Goal: Transaction & Acquisition: Purchase product/service

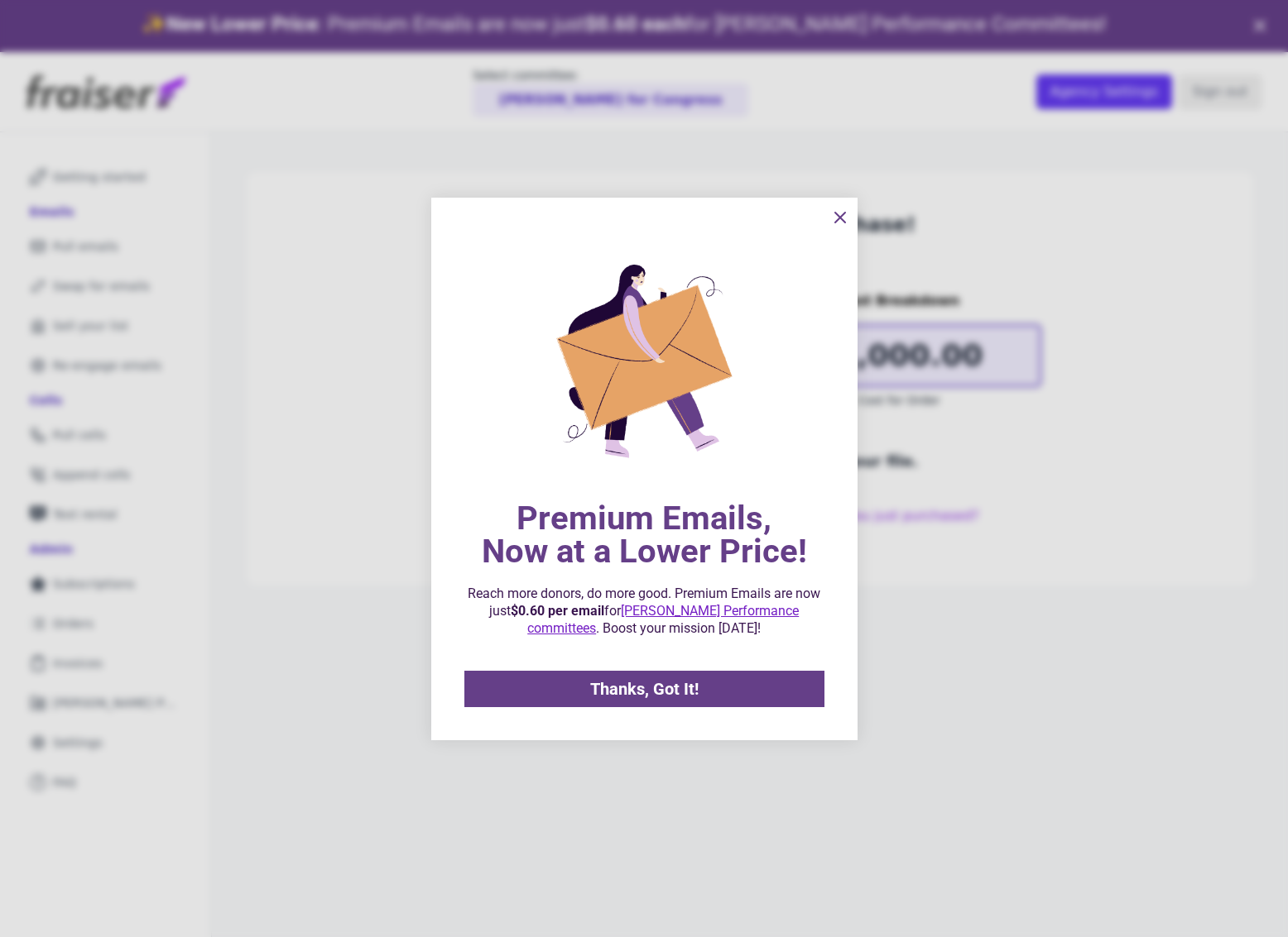
click at [836, 214] on icon "information" at bounding box center [840, 217] width 10 height 10
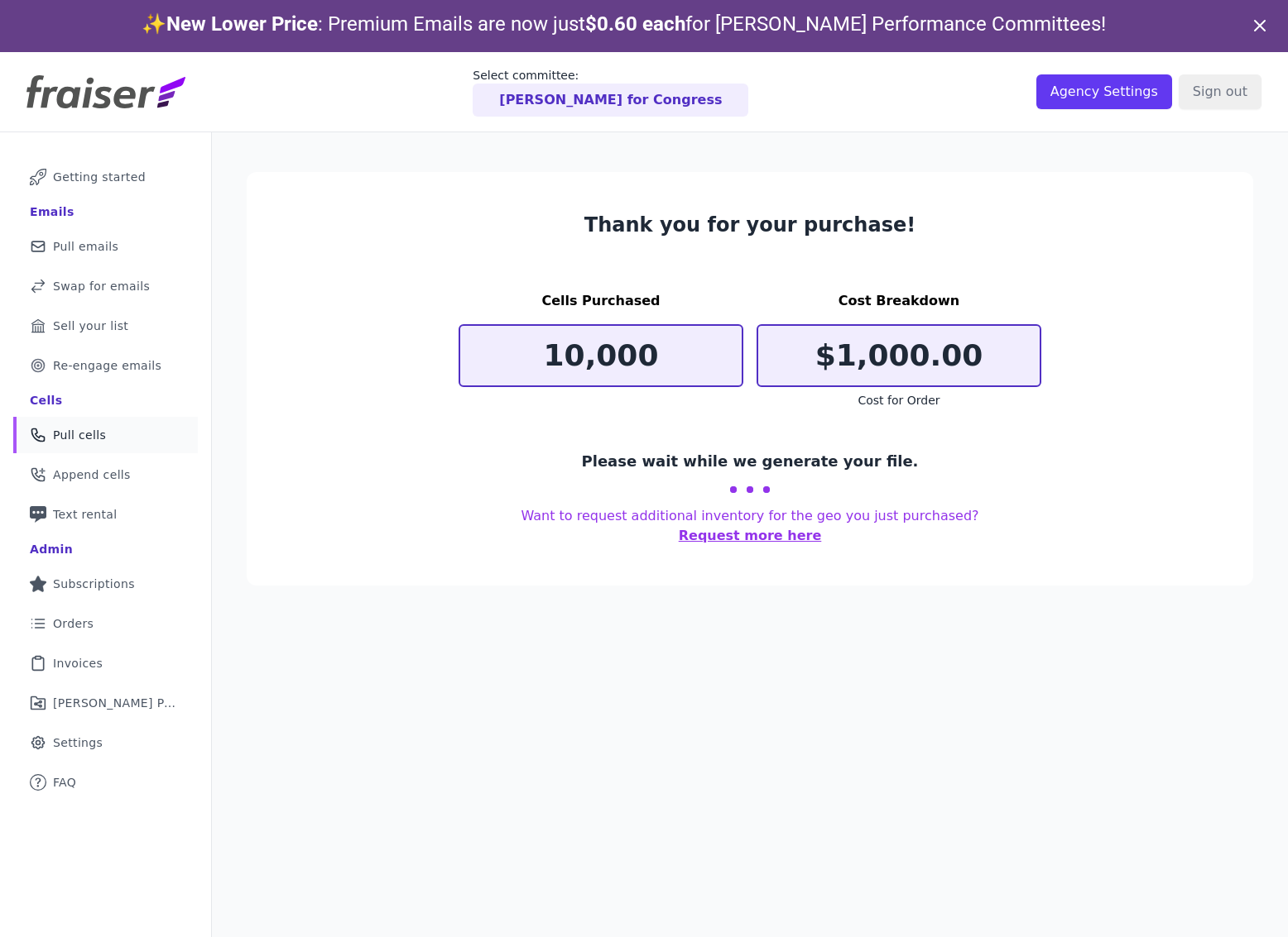
click at [62, 444] on link "Phone Icon Outline of a phone Pull cells" at bounding box center [105, 435] width 185 height 37
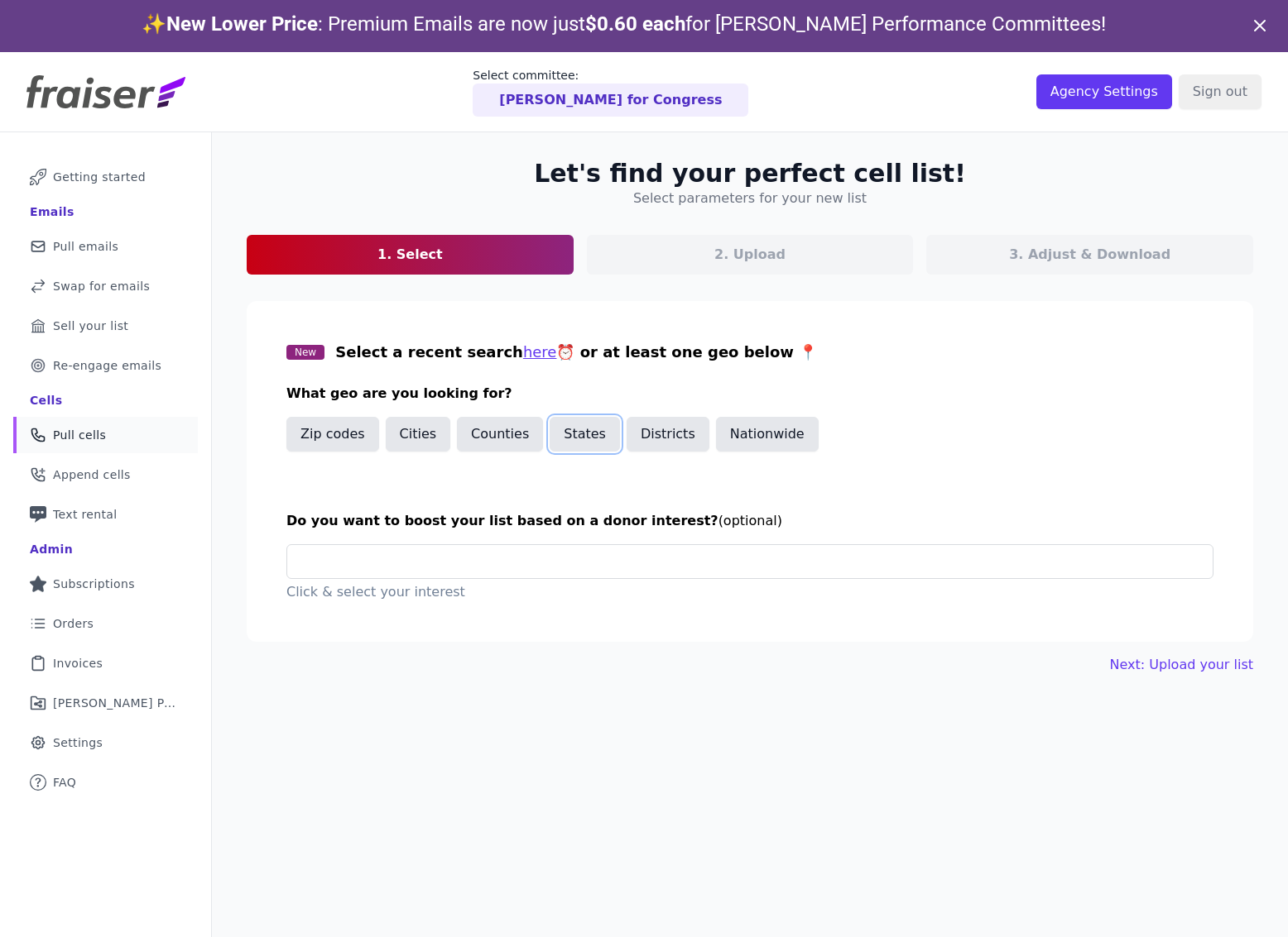
click at [579, 443] on button "States" at bounding box center [584, 434] width 71 height 35
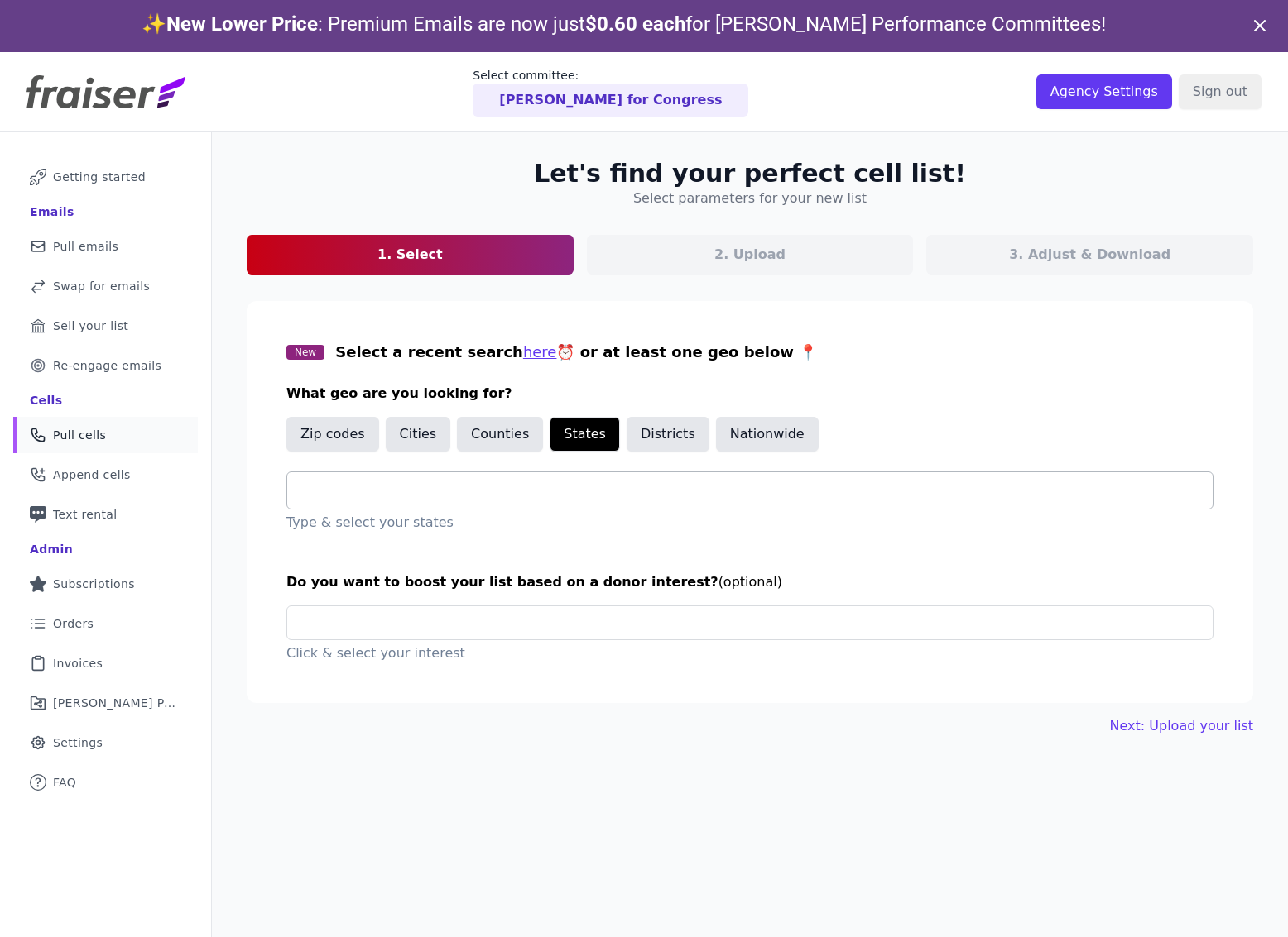
click at [415, 485] on input "text" at bounding box center [757, 490] width 913 height 20
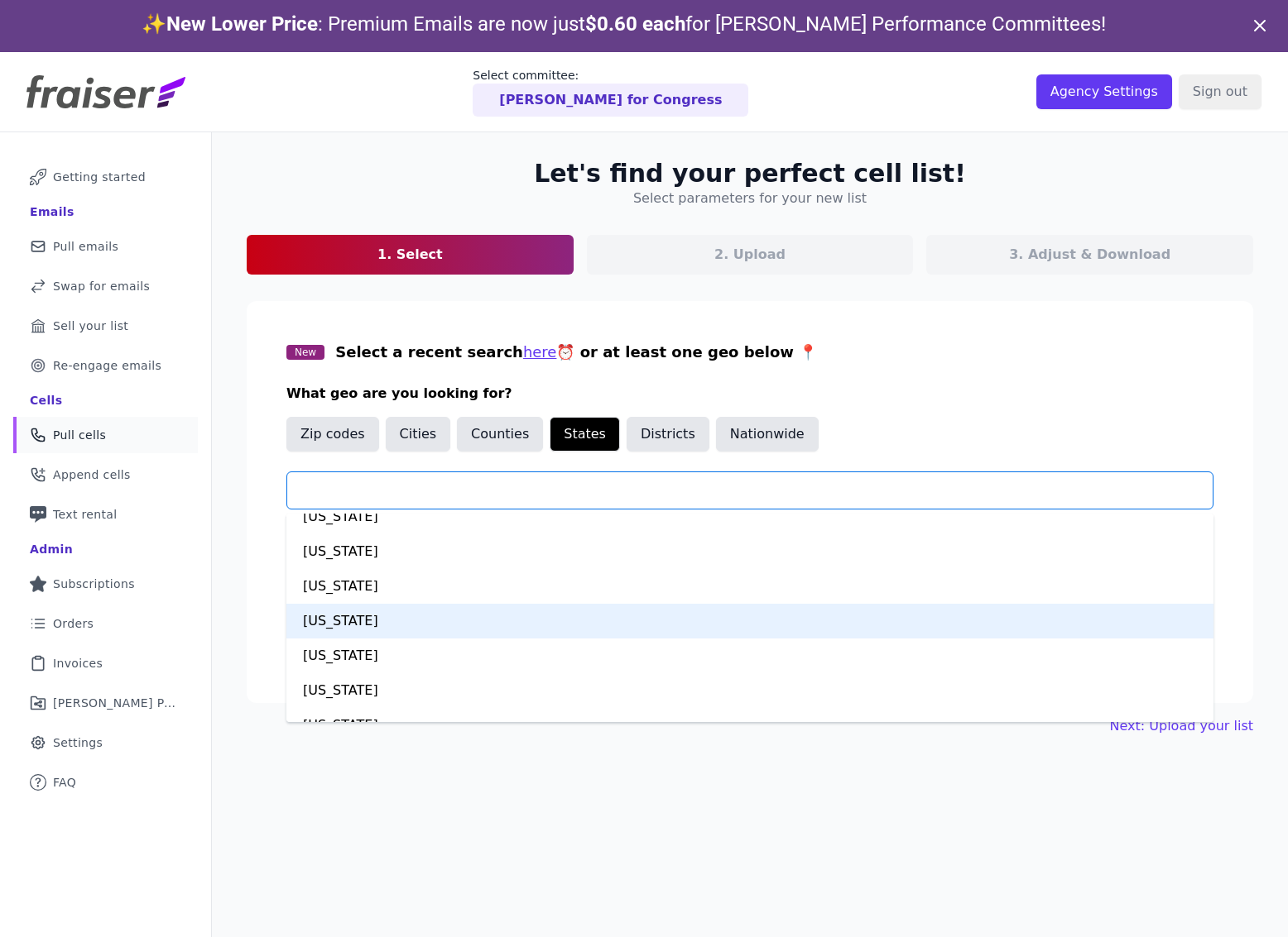
scroll to position [174, 0]
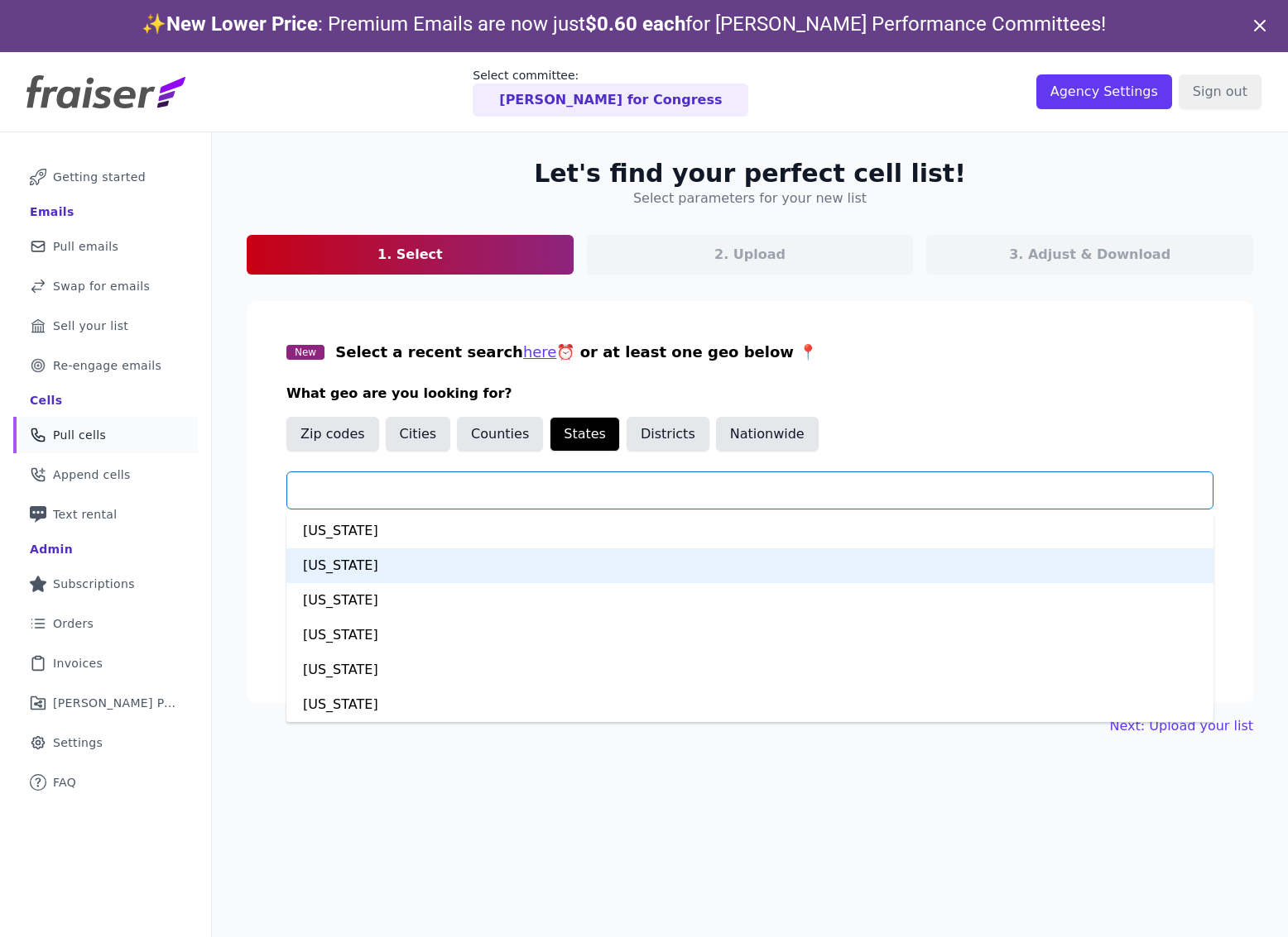
click at [375, 574] on div "Colorado" at bounding box center [750, 566] width 928 height 35
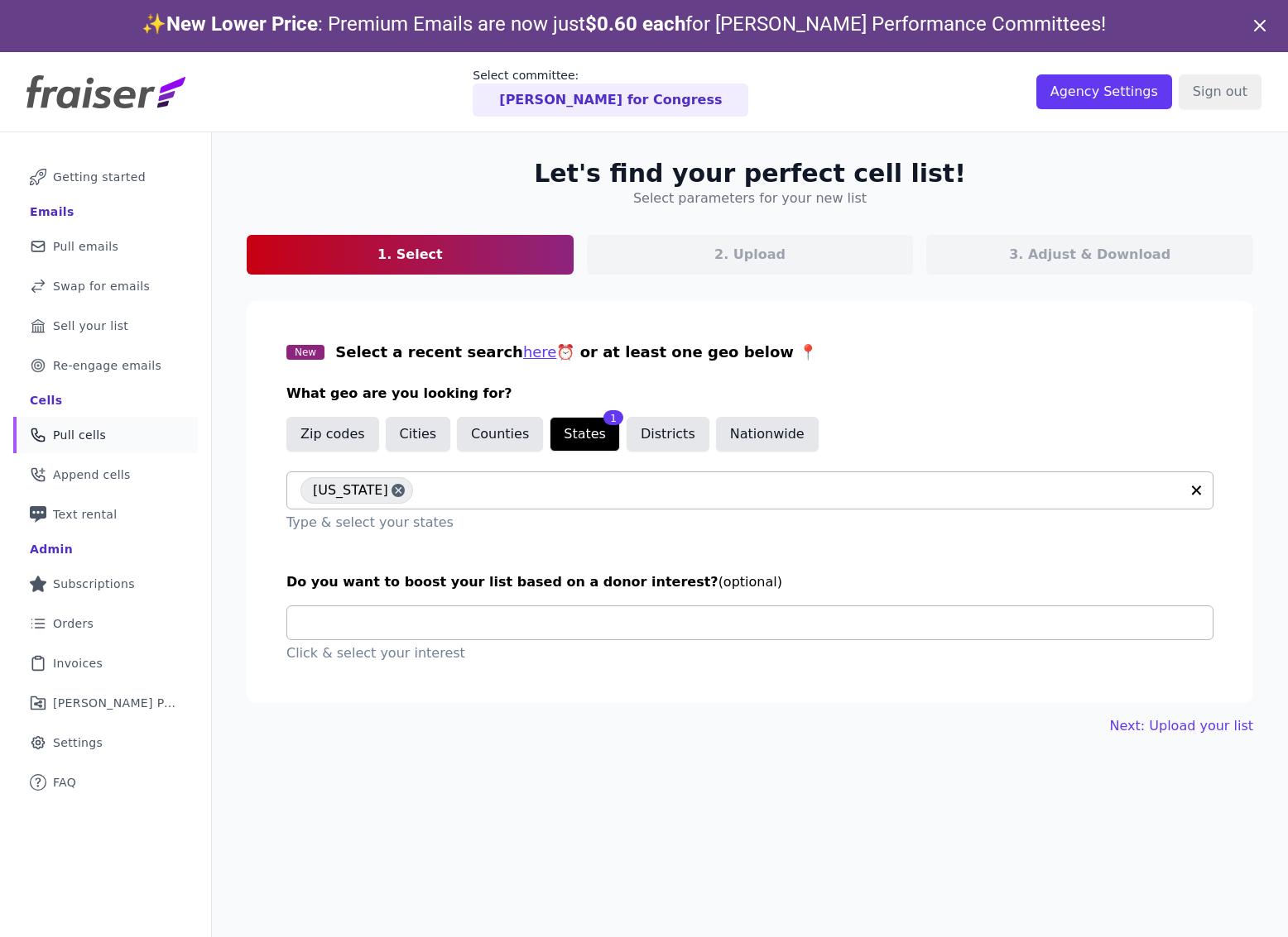
click at [430, 624] on input "text" at bounding box center [757, 622] width 913 height 33
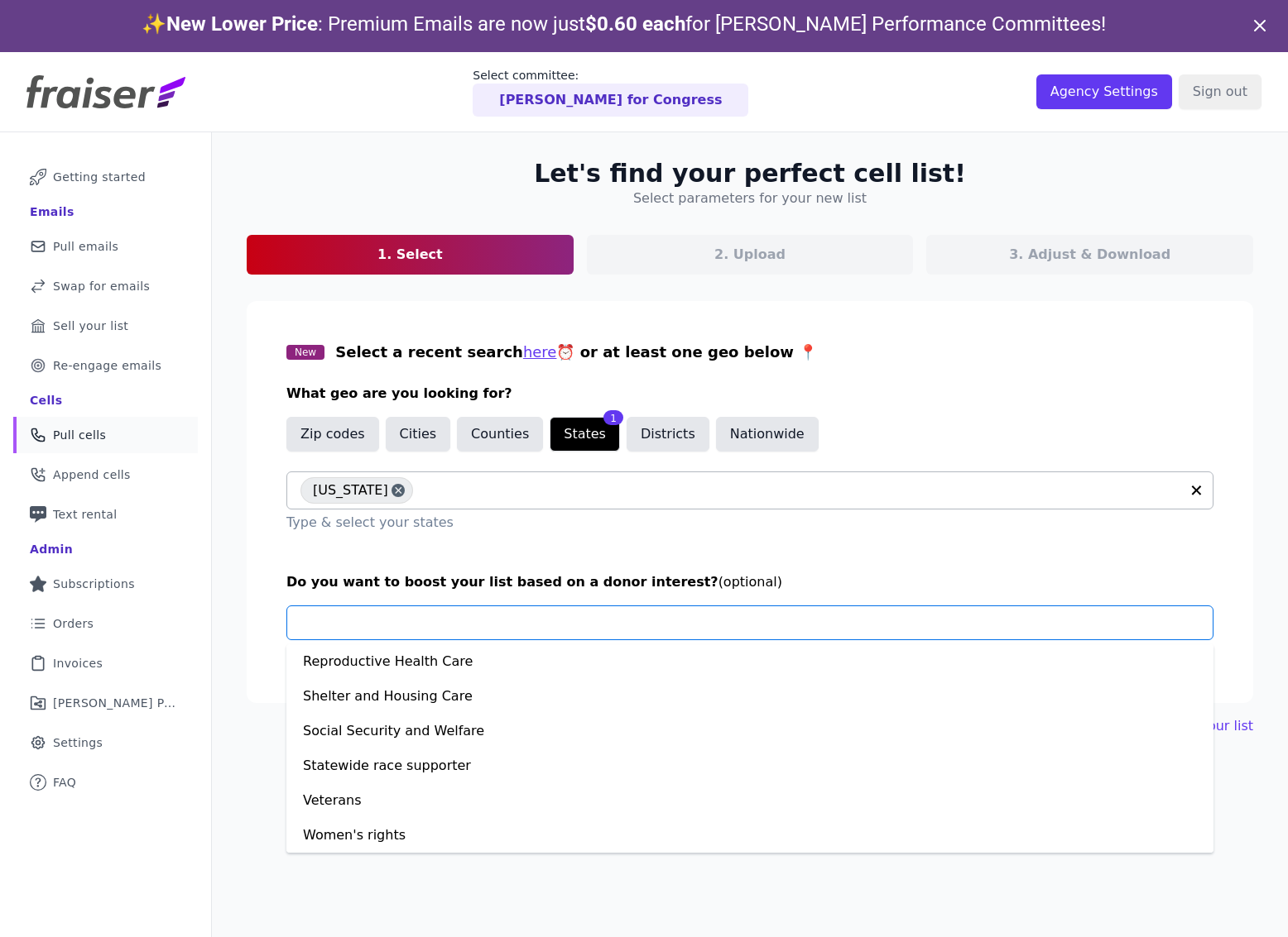
scroll to position [1146, 0]
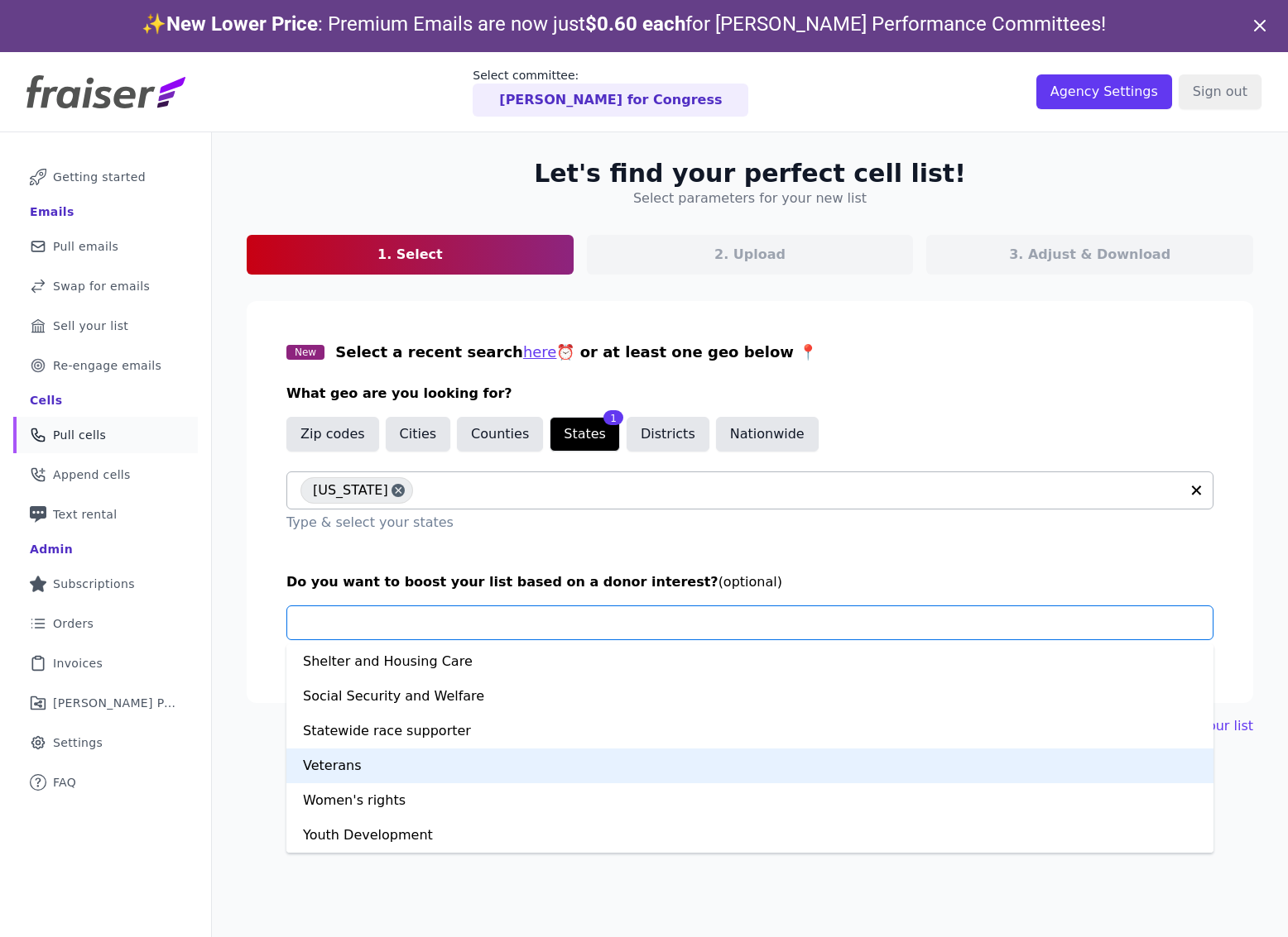
click at [397, 767] on div "Veterans" at bounding box center [750, 765] width 928 height 35
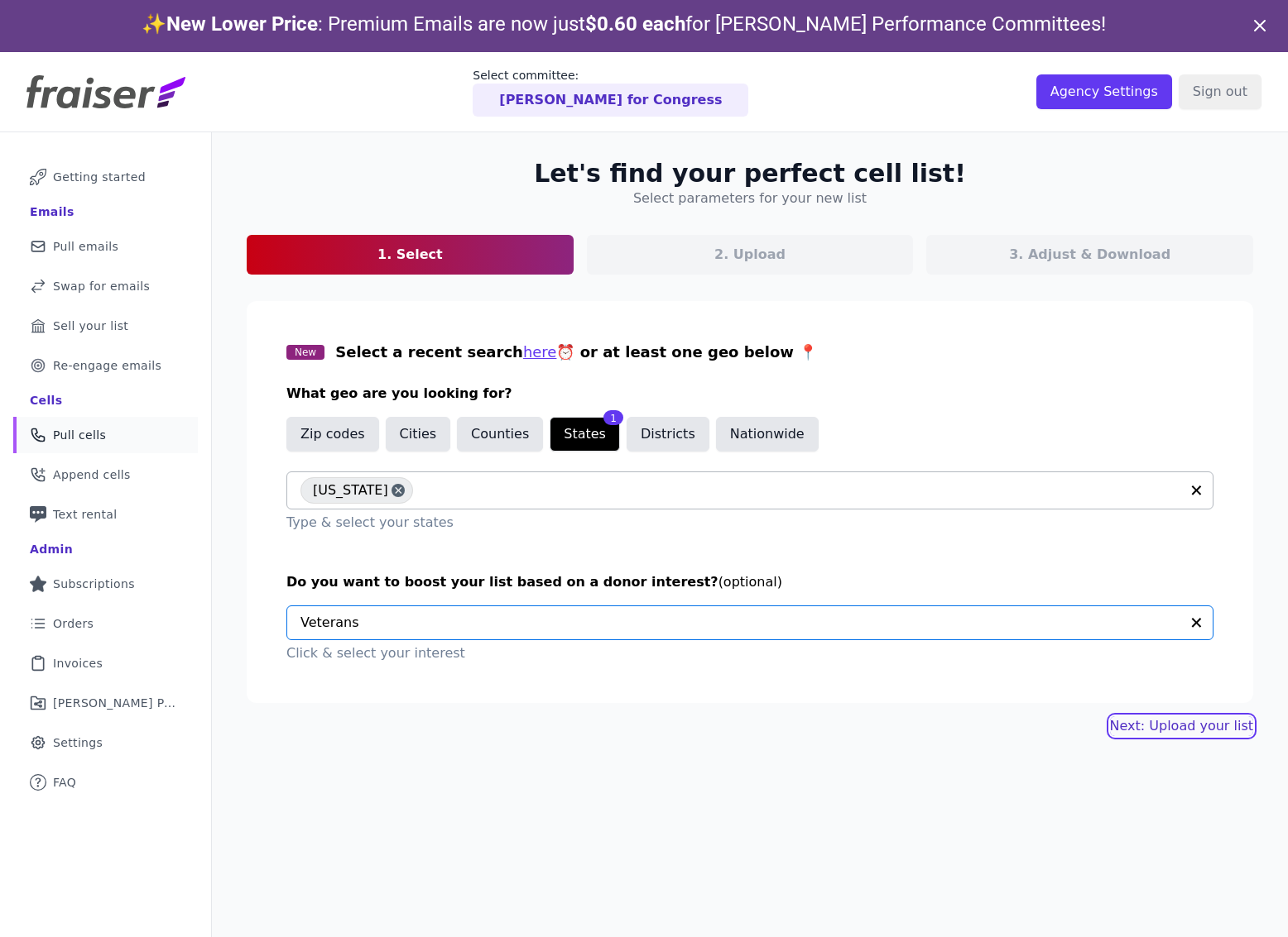
click at [1164, 731] on link "Next: Upload your list" at bounding box center [1182, 727] width 143 height 20
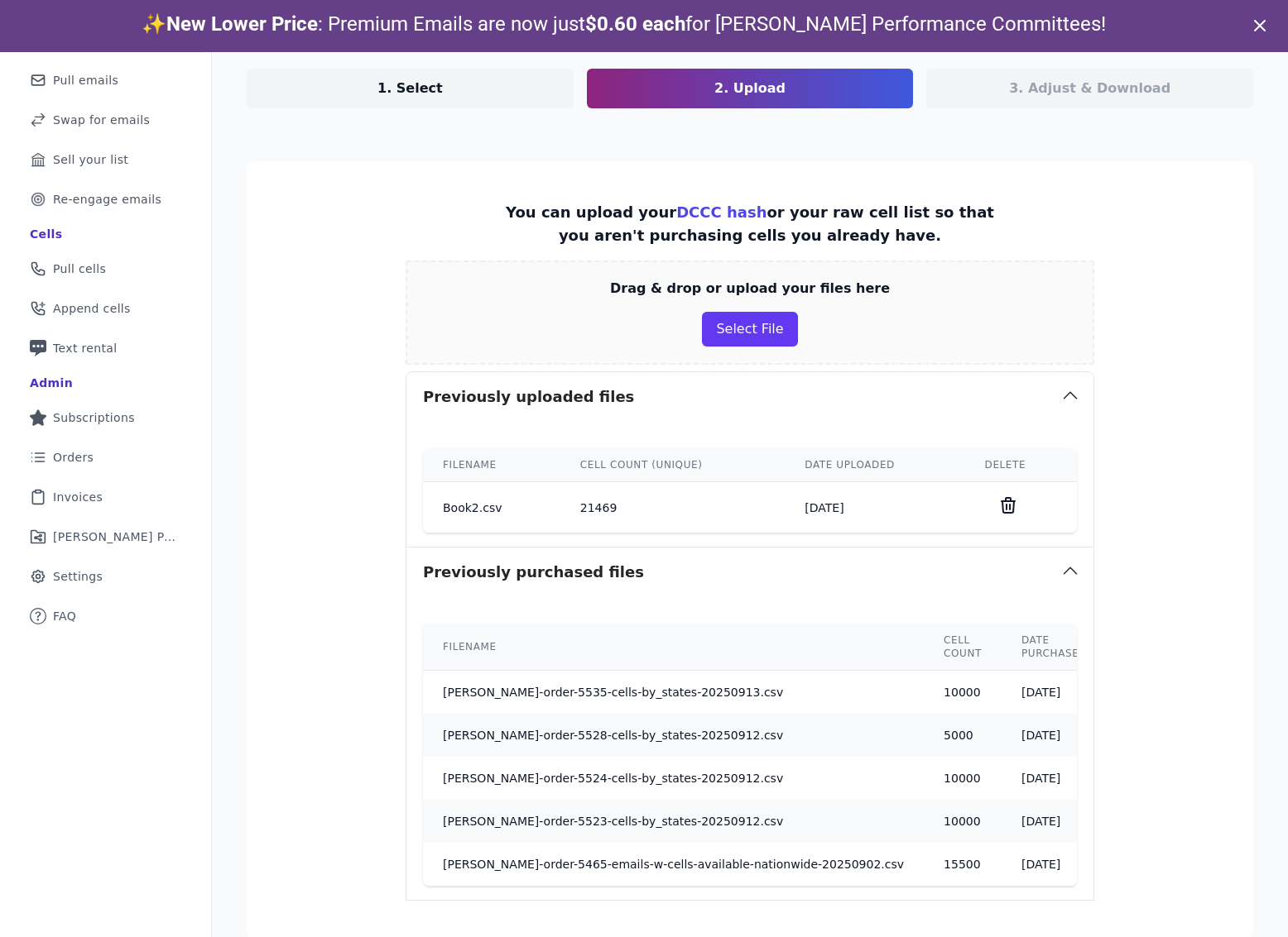
scroll to position [270, 0]
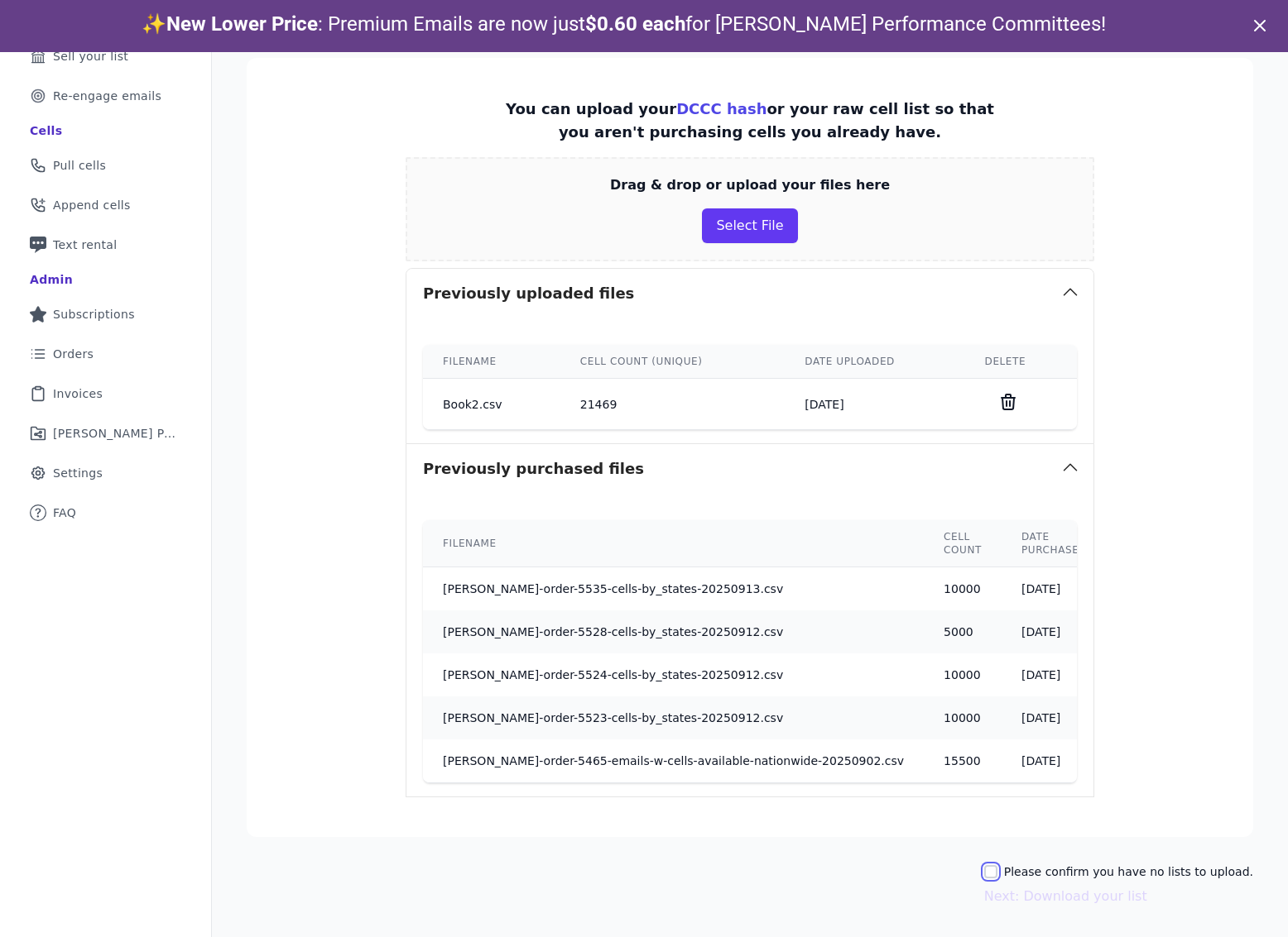
click at [997, 872] on input "Please confirm you have no lists to upload." at bounding box center [990, 871] width 13 height 13
checkbox input "true"
click at [1053, 892] on button "Next: Download your list" at bounding box center [1066, 897] width 163 height 20
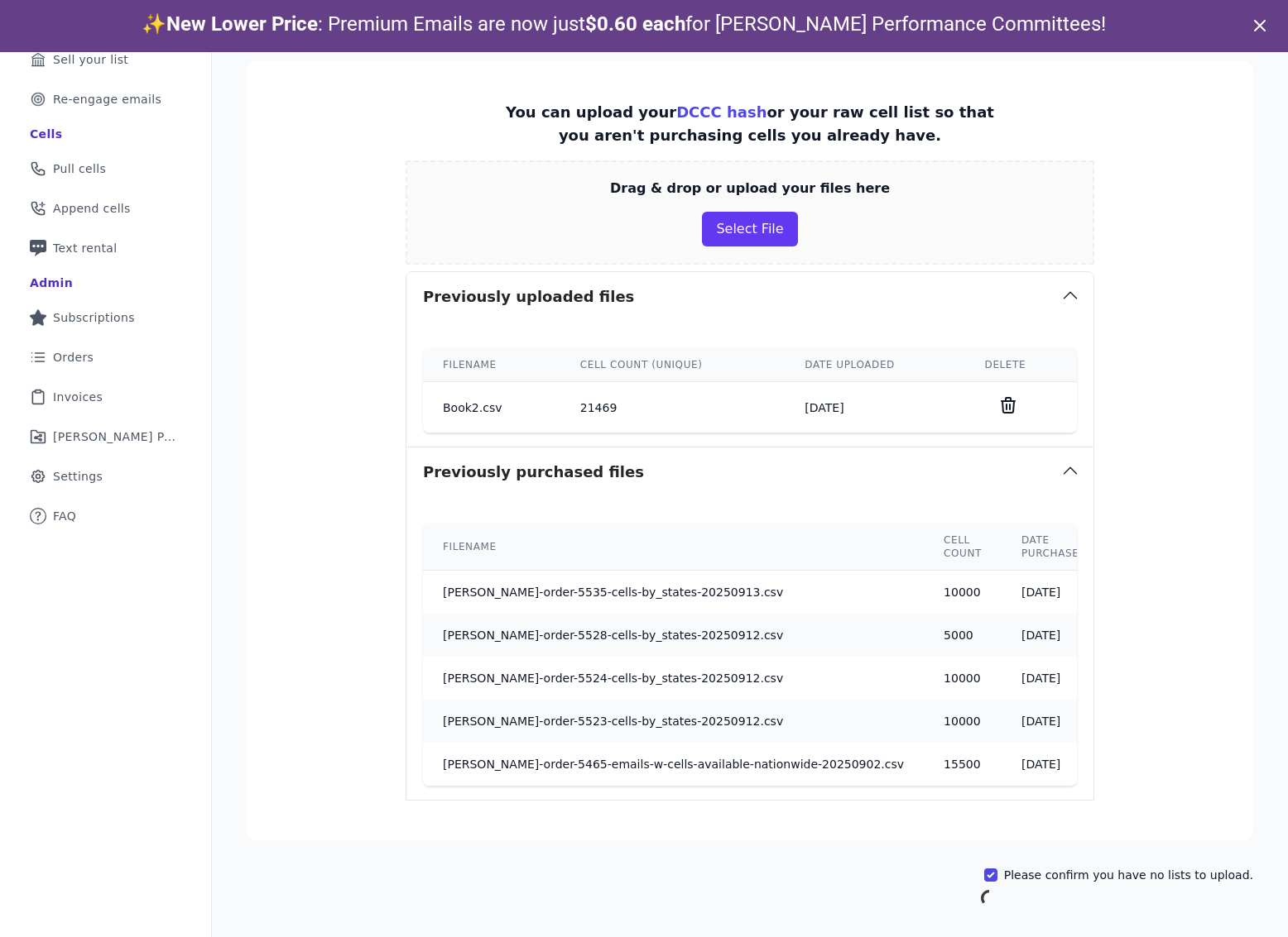
scroll to position [80, 0]
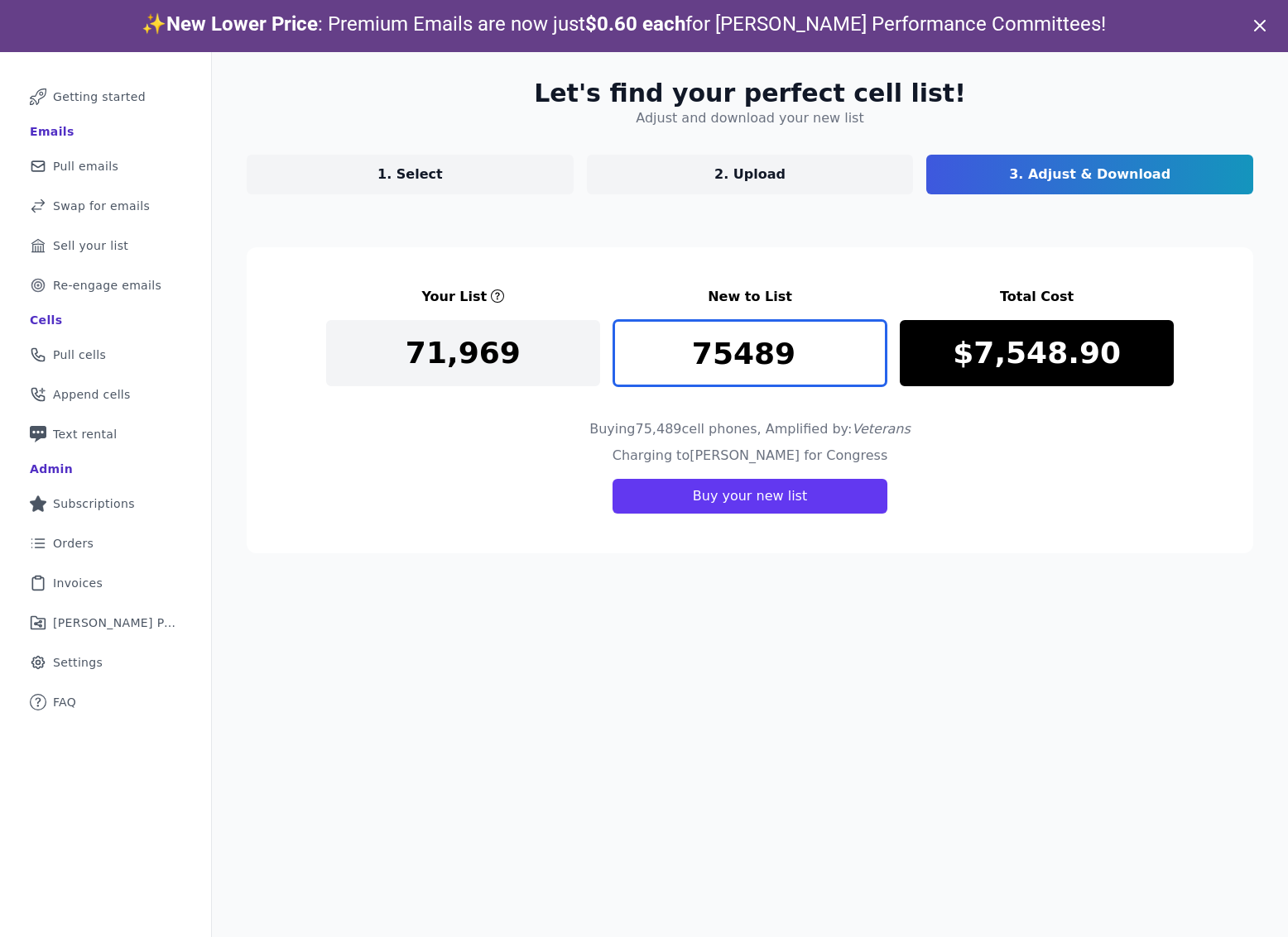
drag, startPoint x: 787, startPoint y: 346, endPoint x: 650, endPoint y: 346, distance: 137.0
click at [650, 345] on input "75489" at bounding box center [751, 353] width 274 height 67
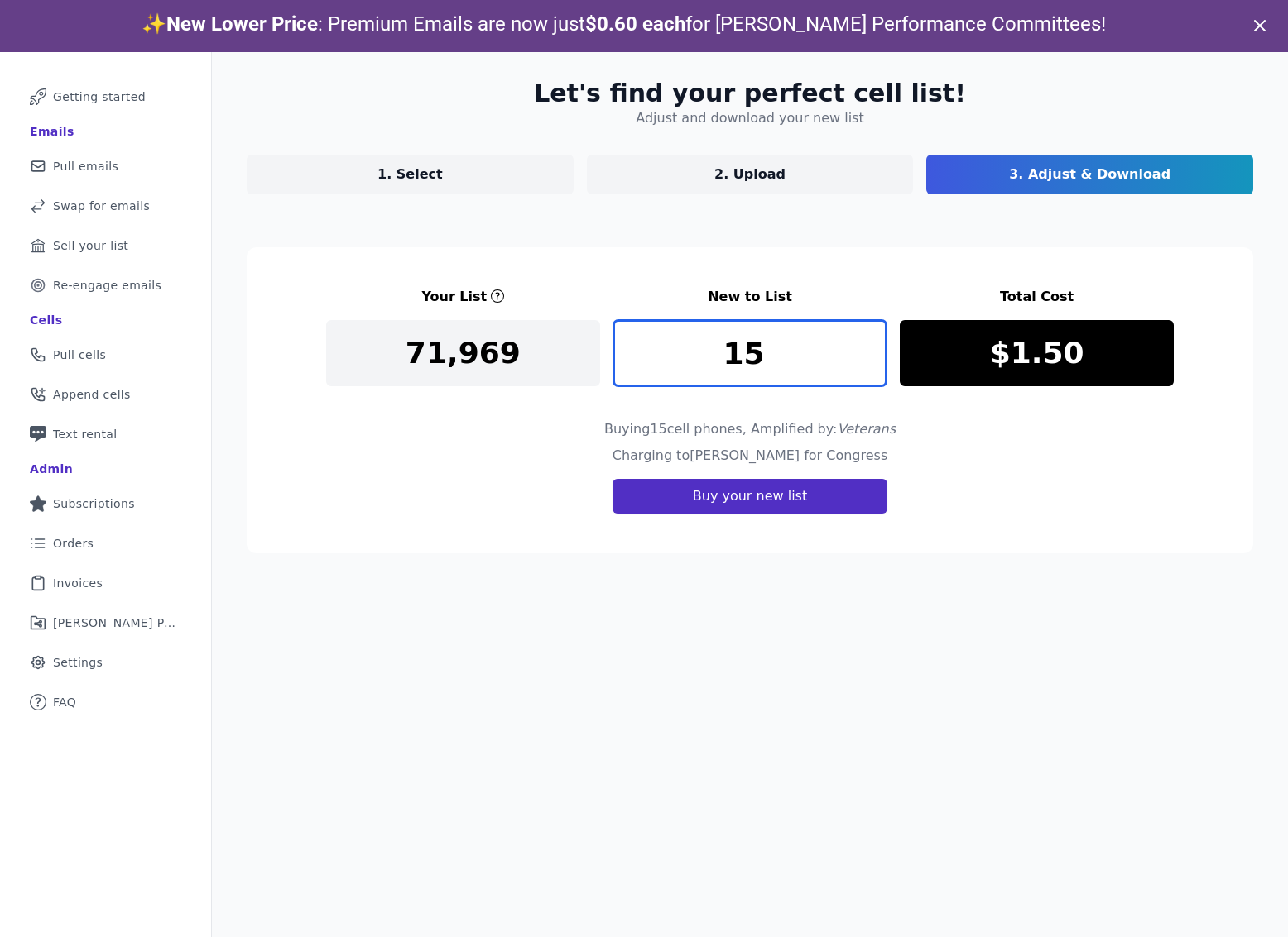
type input "1"
type input "7500"
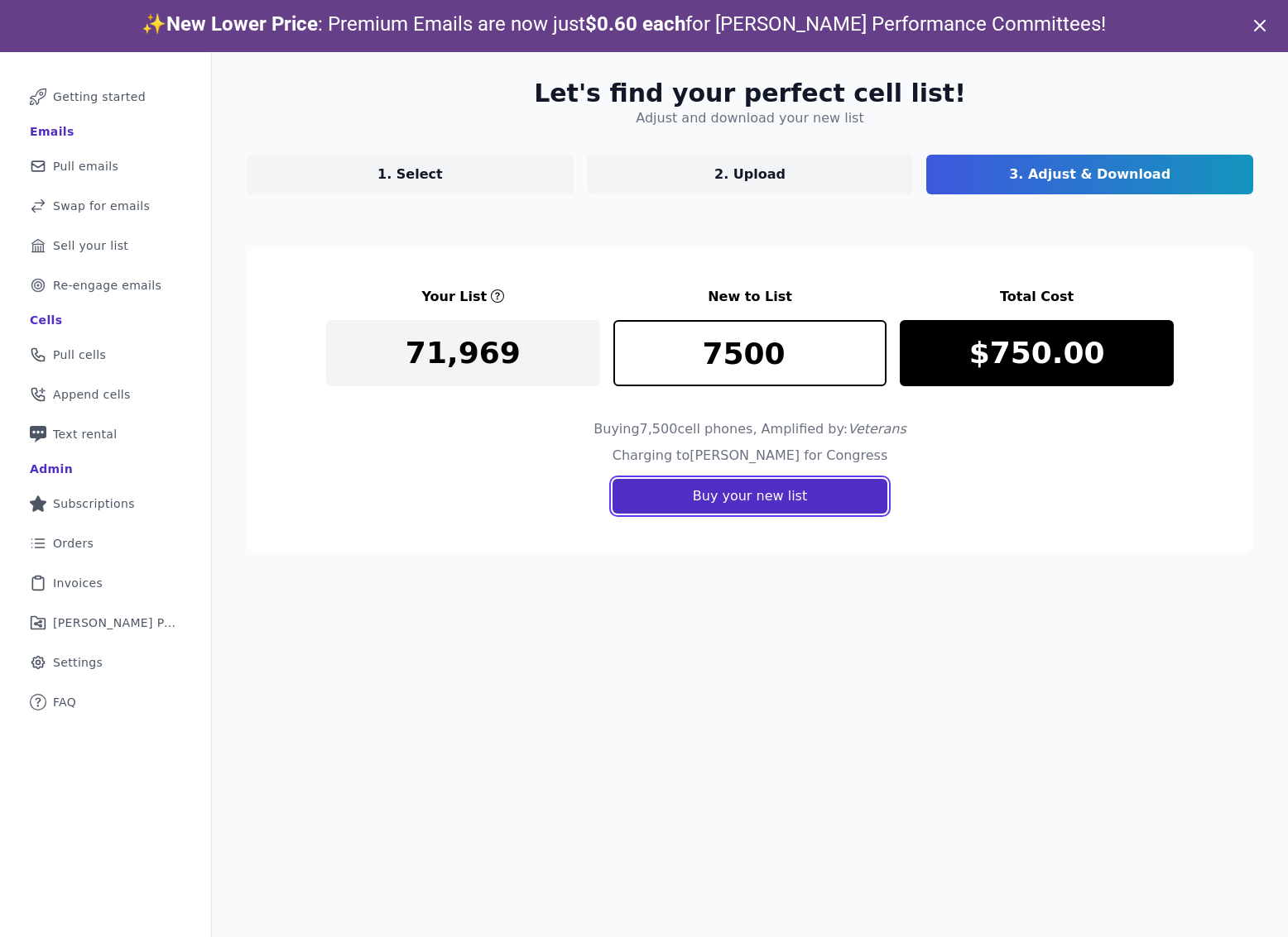
click at [730, 494] on button "Buy your new list" at bounding box center [750, 496] width 275 height 35
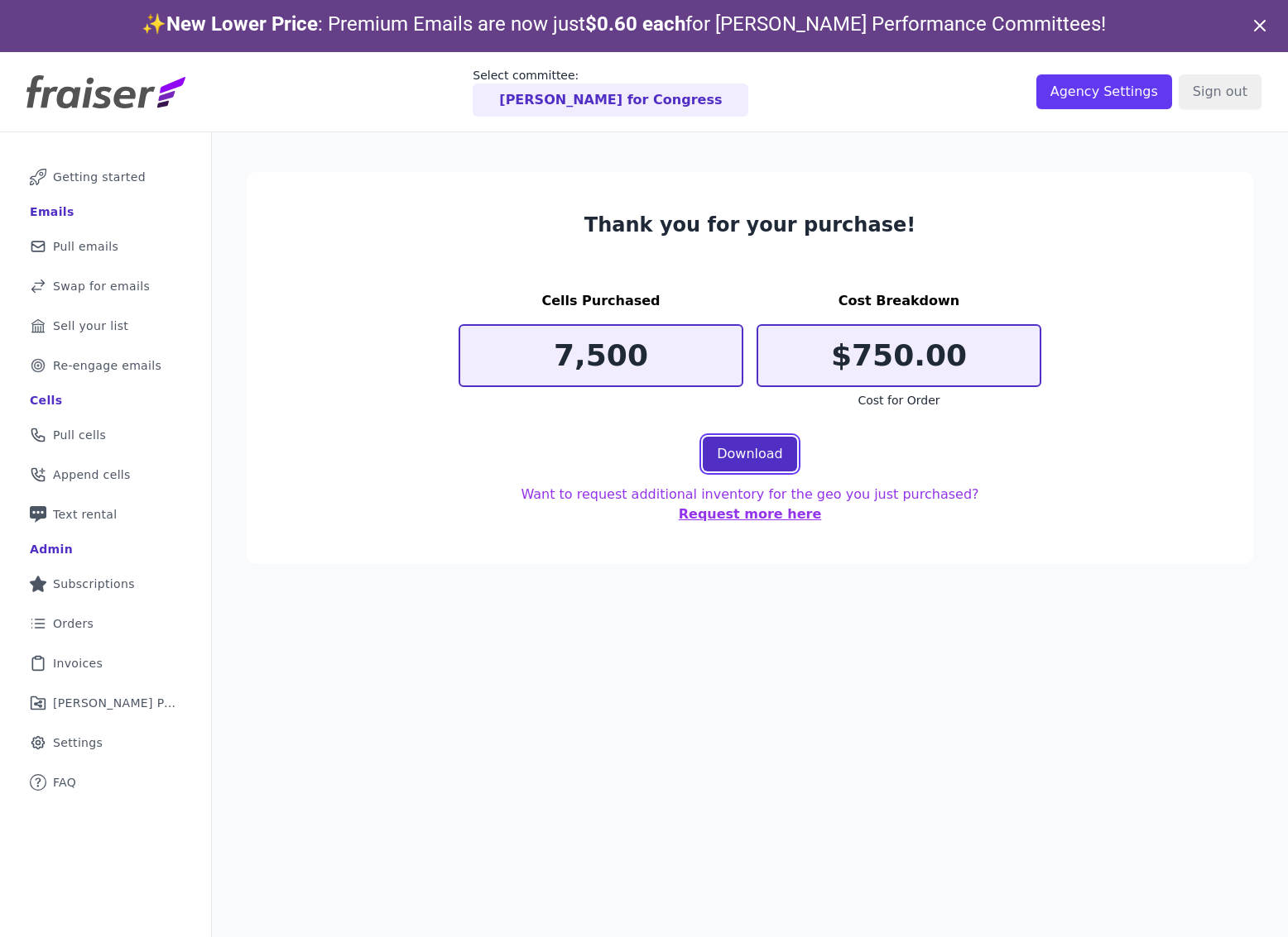
click at [749, 465] on link "Download" at bounding box center [750, 454] width 94 height 35
click at [77, 439] on span "Pull cells" at bounding box center [78, 435] width 53 height 17
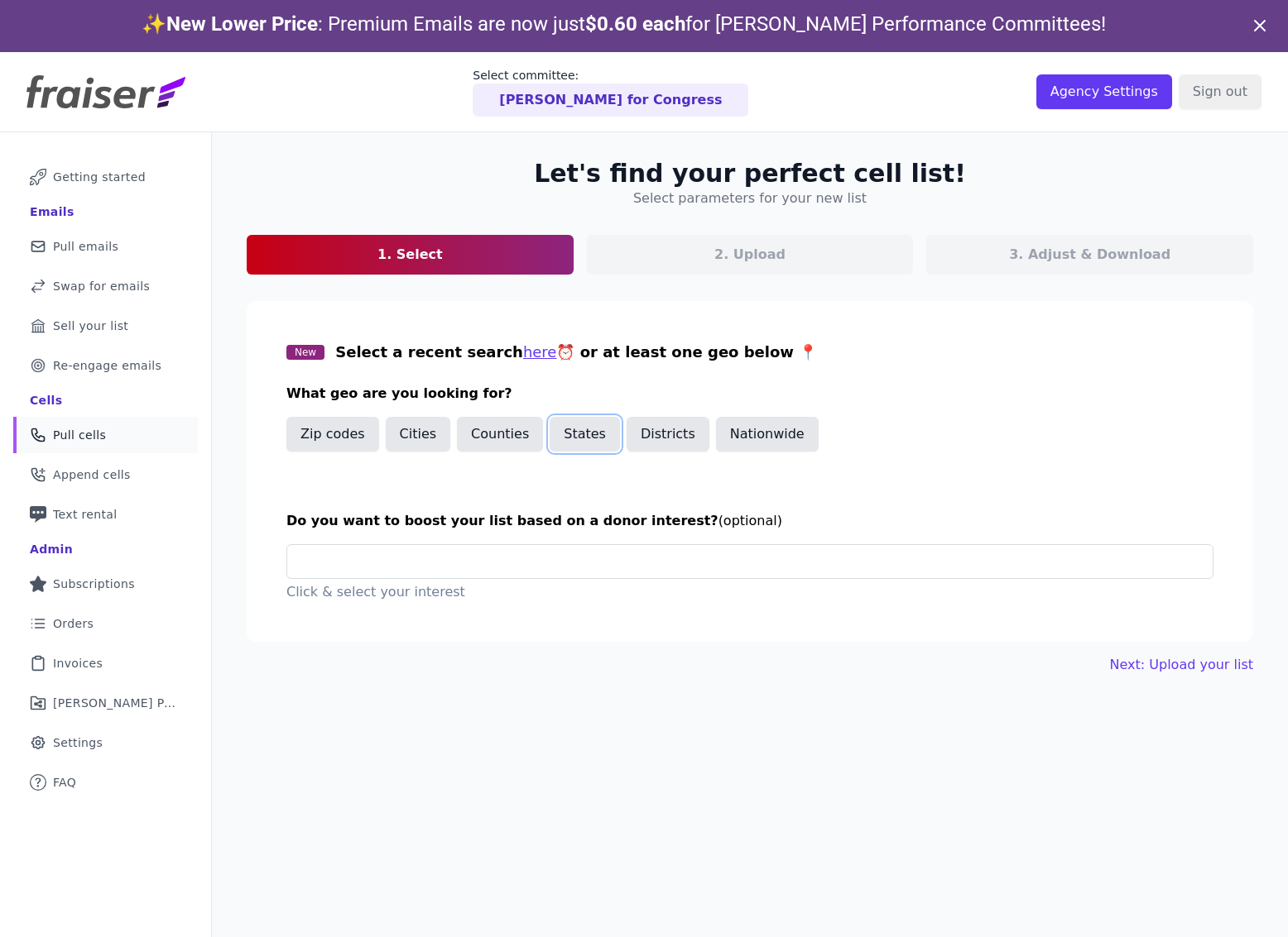
click at [584, 434] on button "States" at bounding box center [584, 434] width 71 height 35
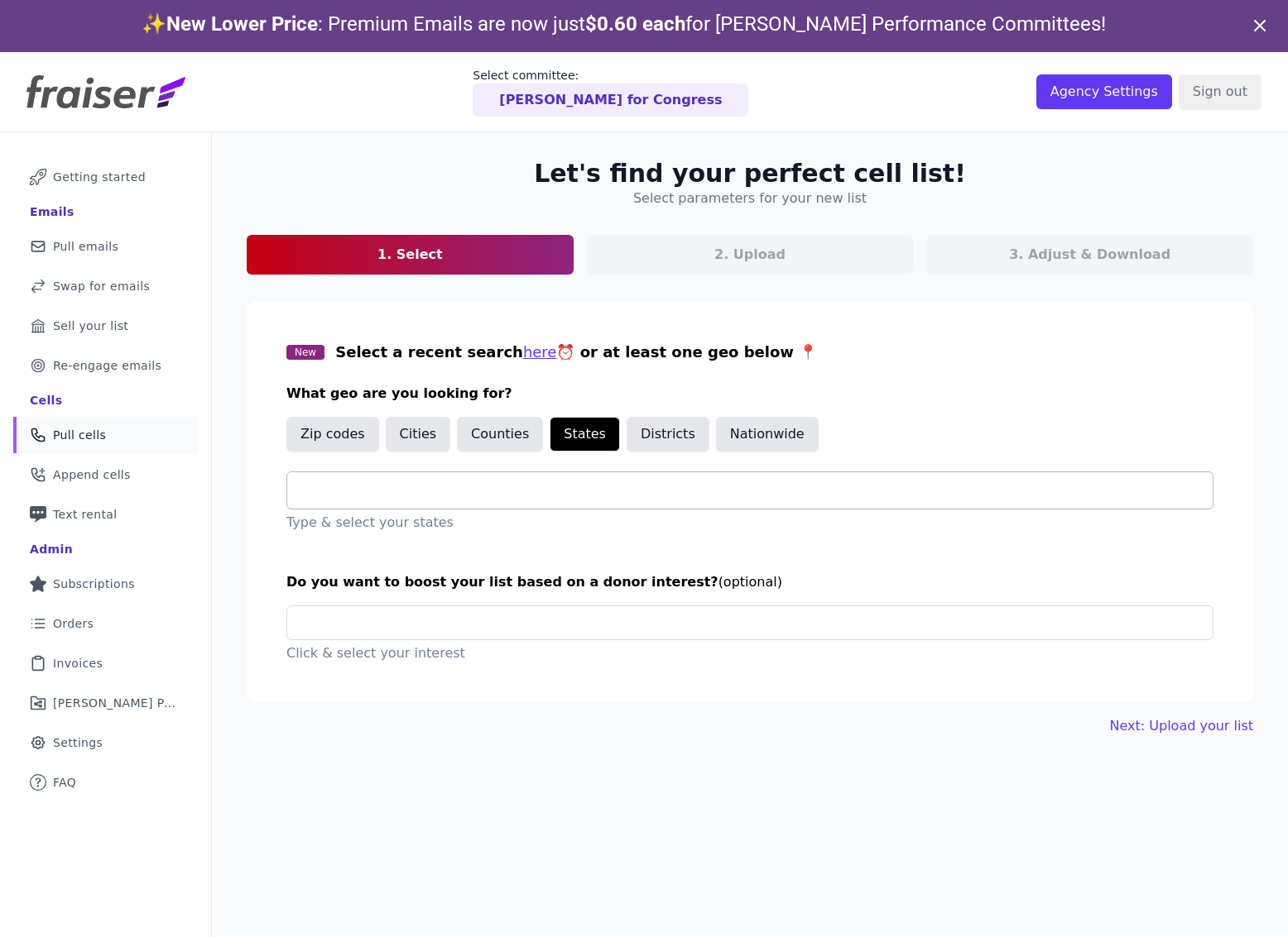
click at [450, 493] on input "text" at bounding box center [757, 490] width 913 height 20
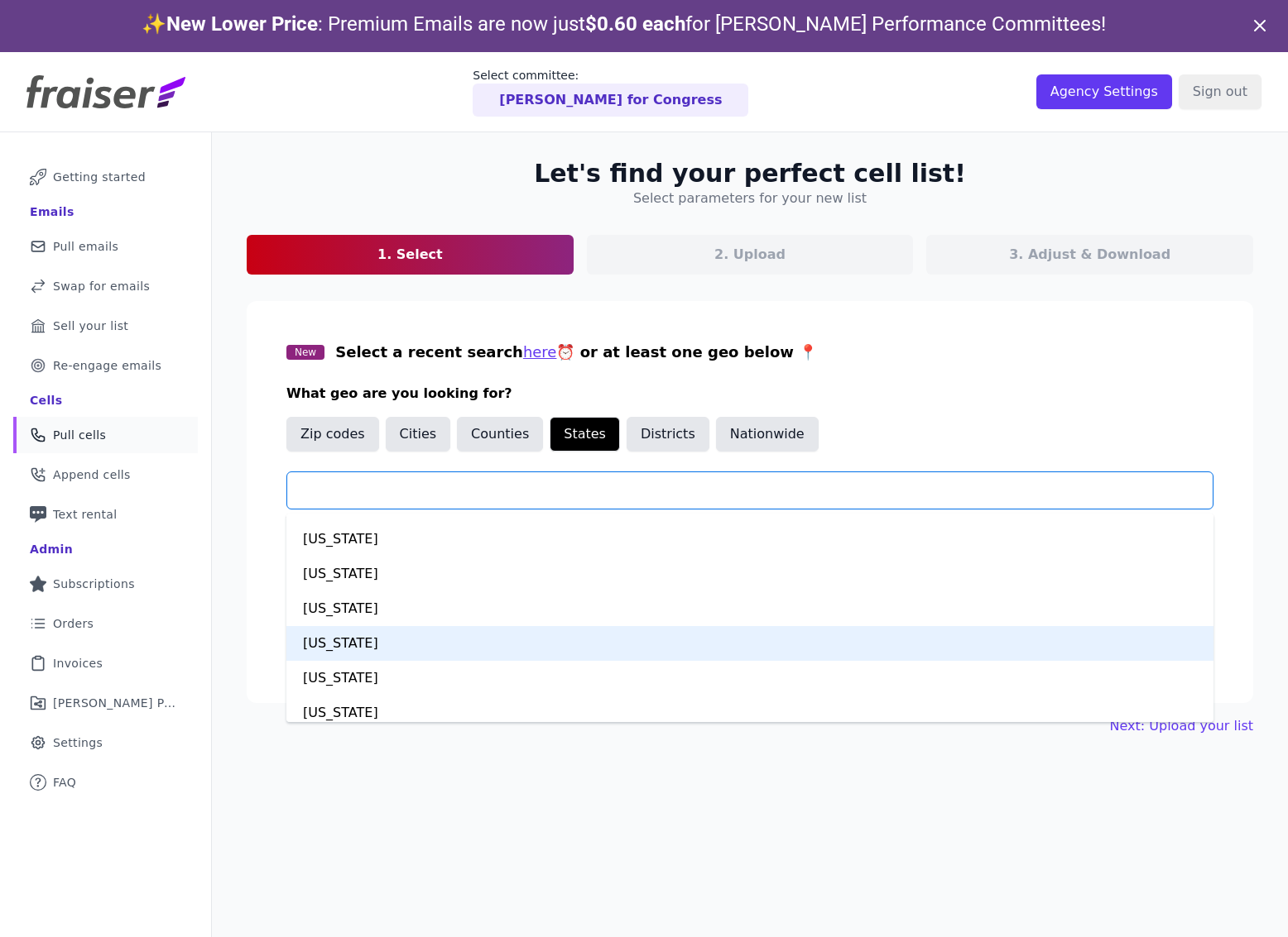
scroll to position [71, 0]
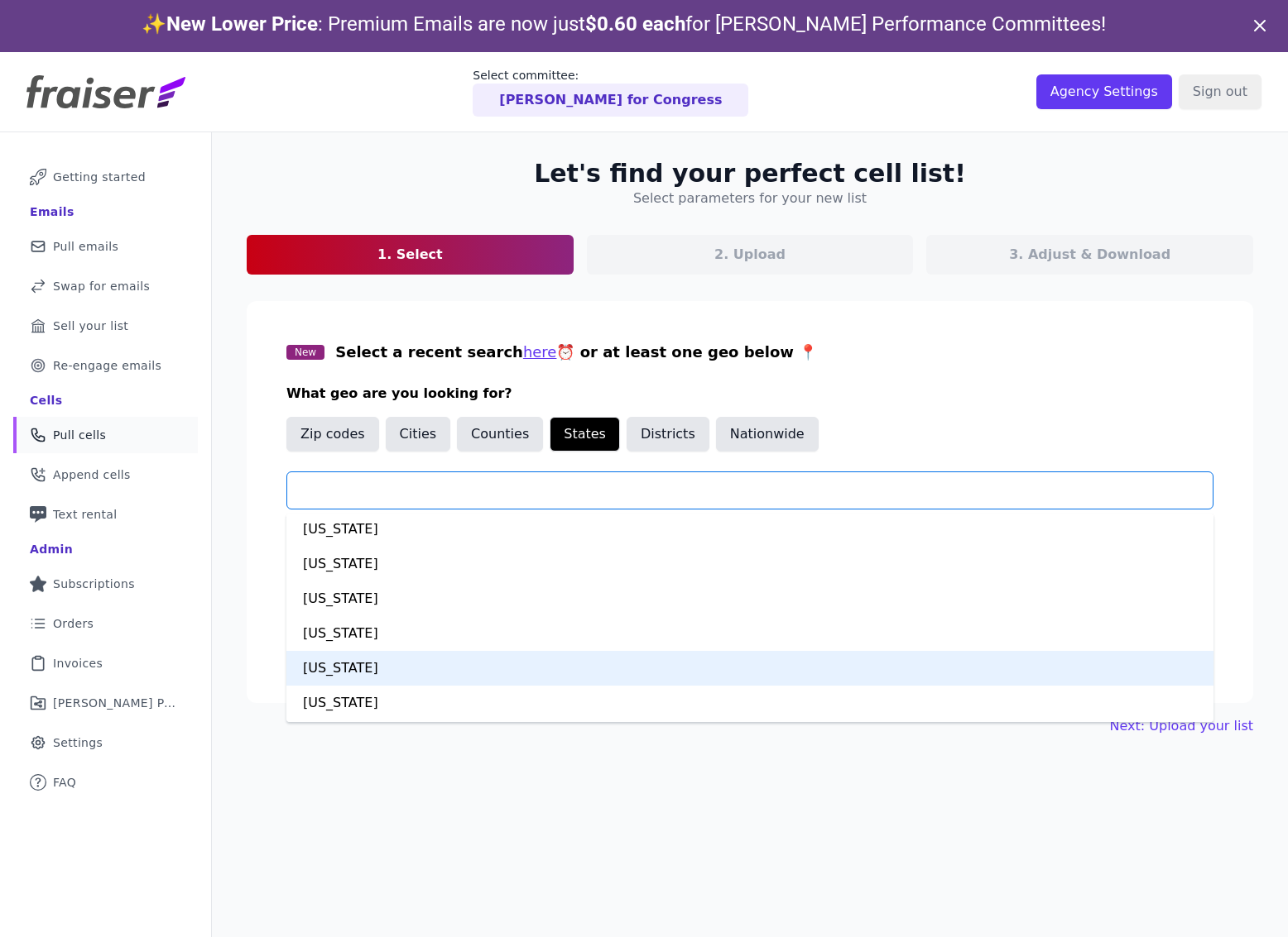
click at [365, 680] on div "Colorado" at bounding box center [750, 668] width 928 height 35
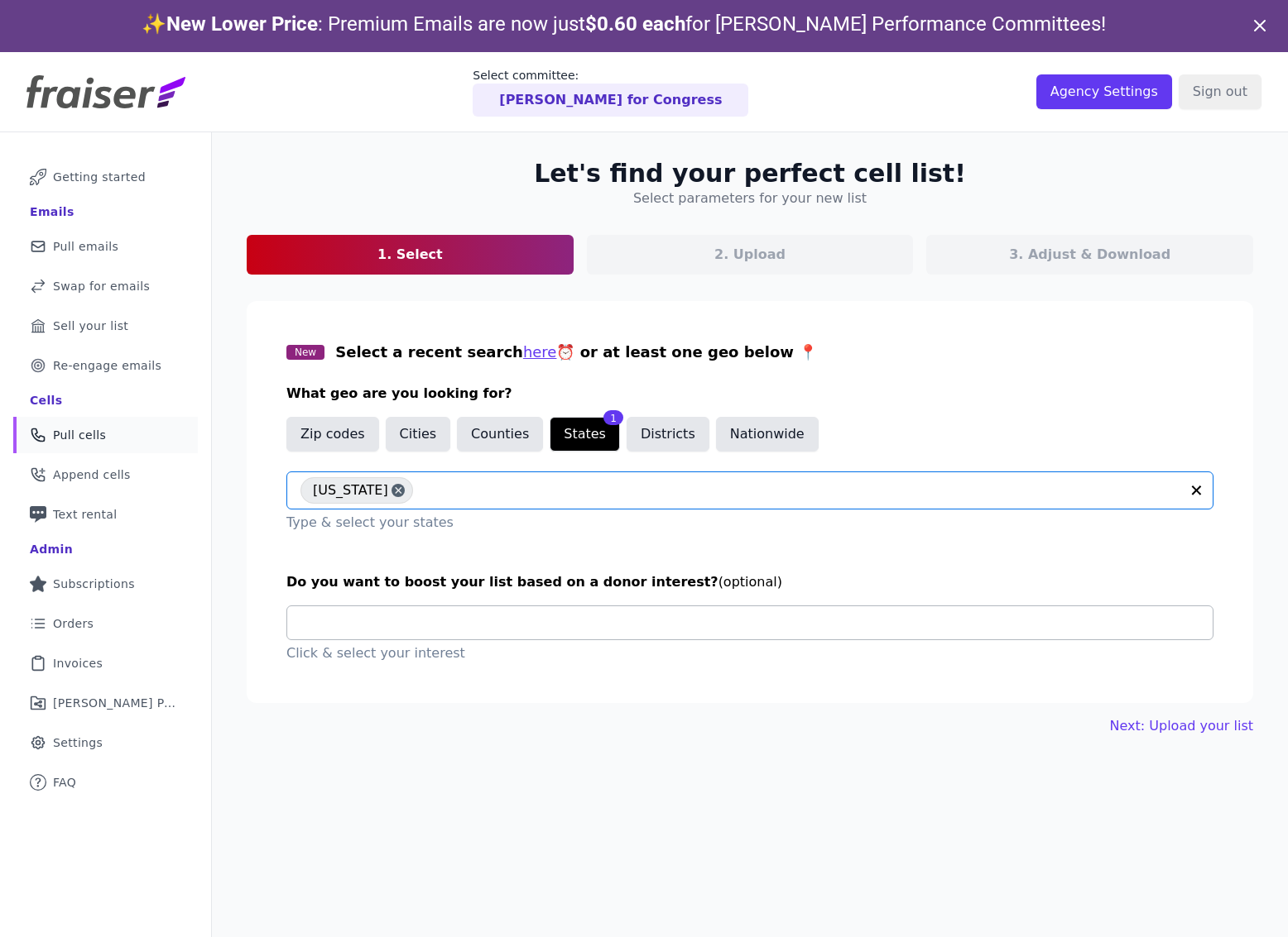
click at [450, 633] on input "text" at bounding box center [757, 622] width 913 height 33
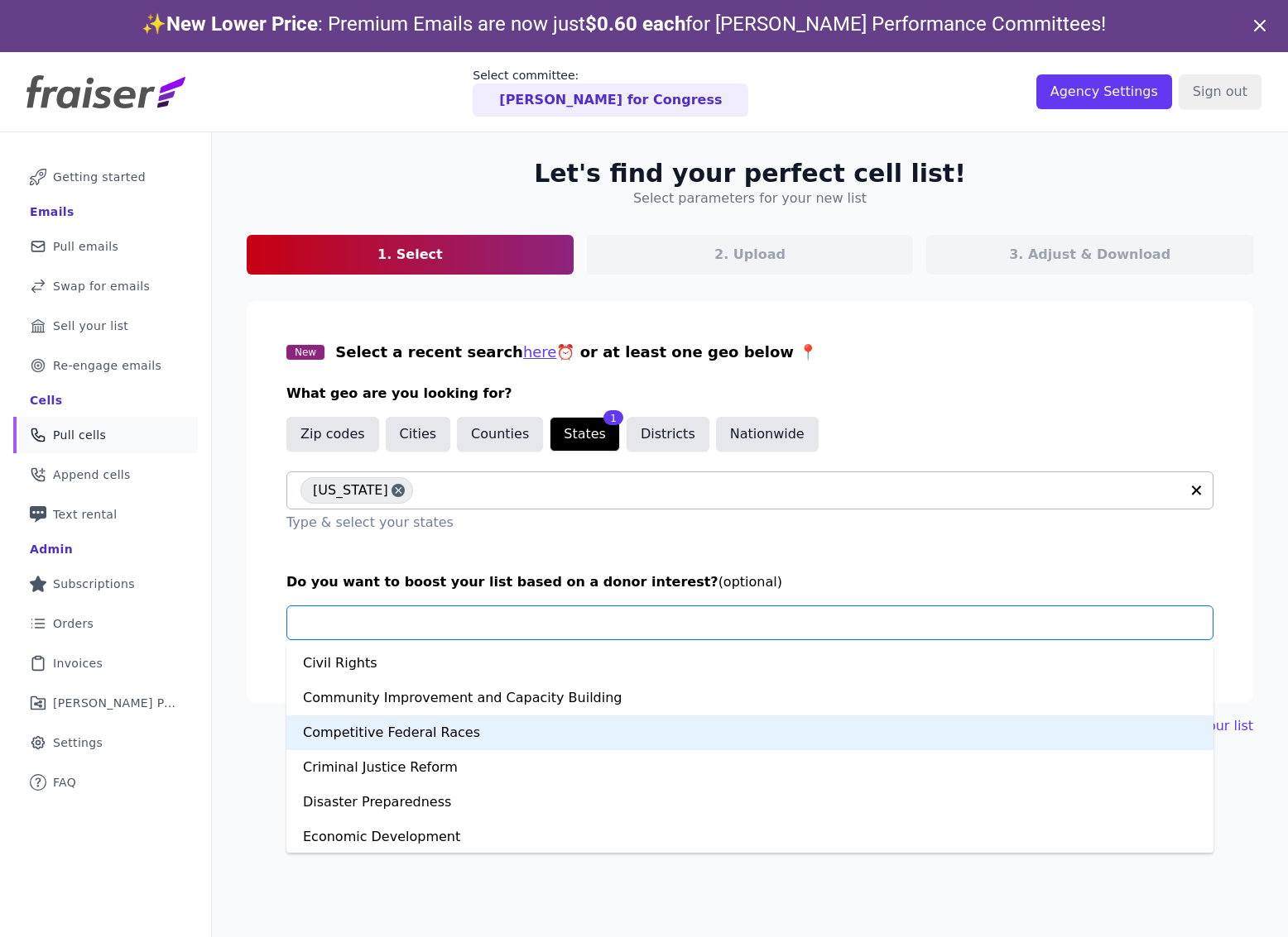
scroll to position [164, 0]
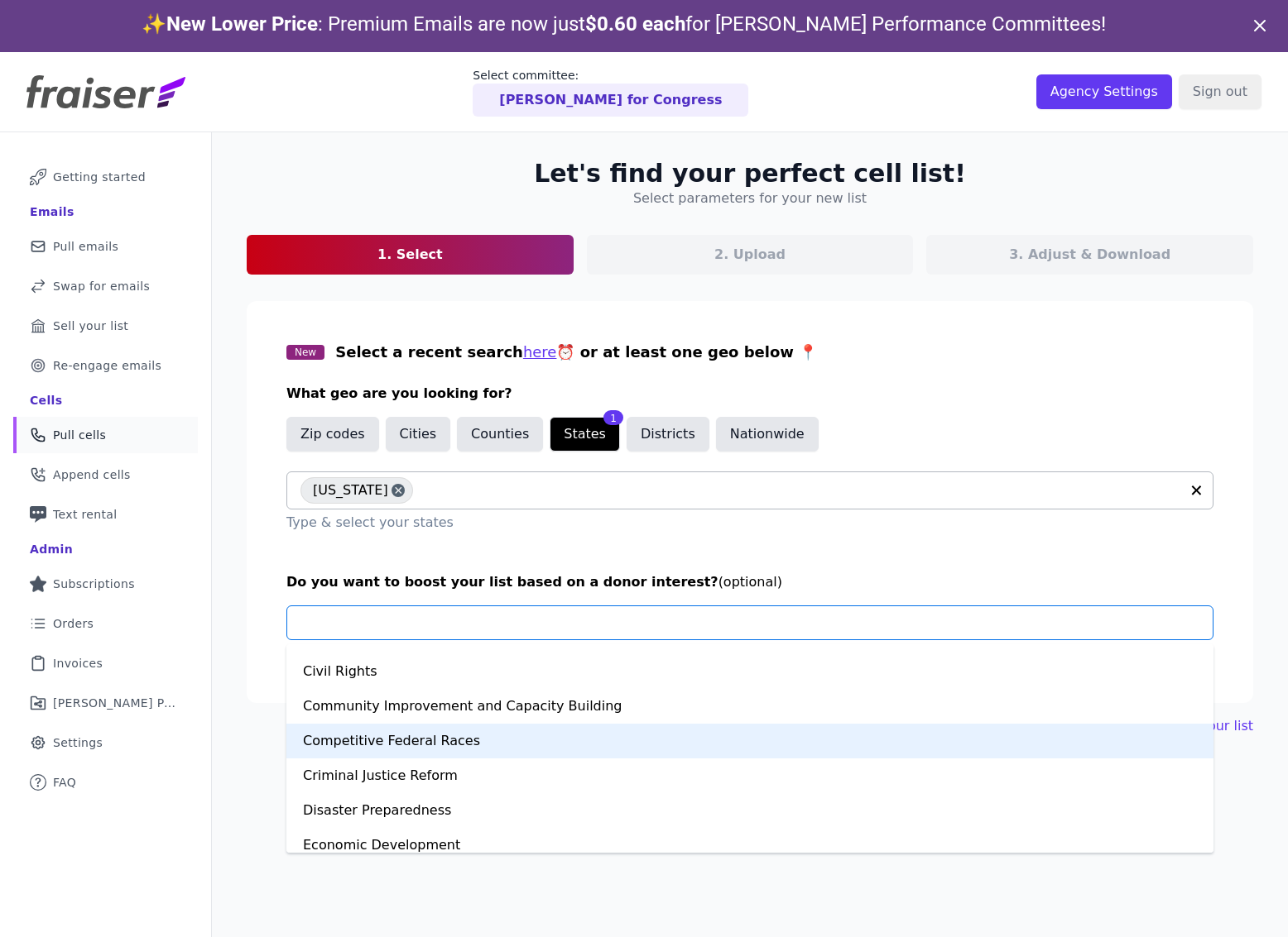
click at [443, 736] on div "Competitive Federal Races" at bounding box center [750, 740] width 928 height 35
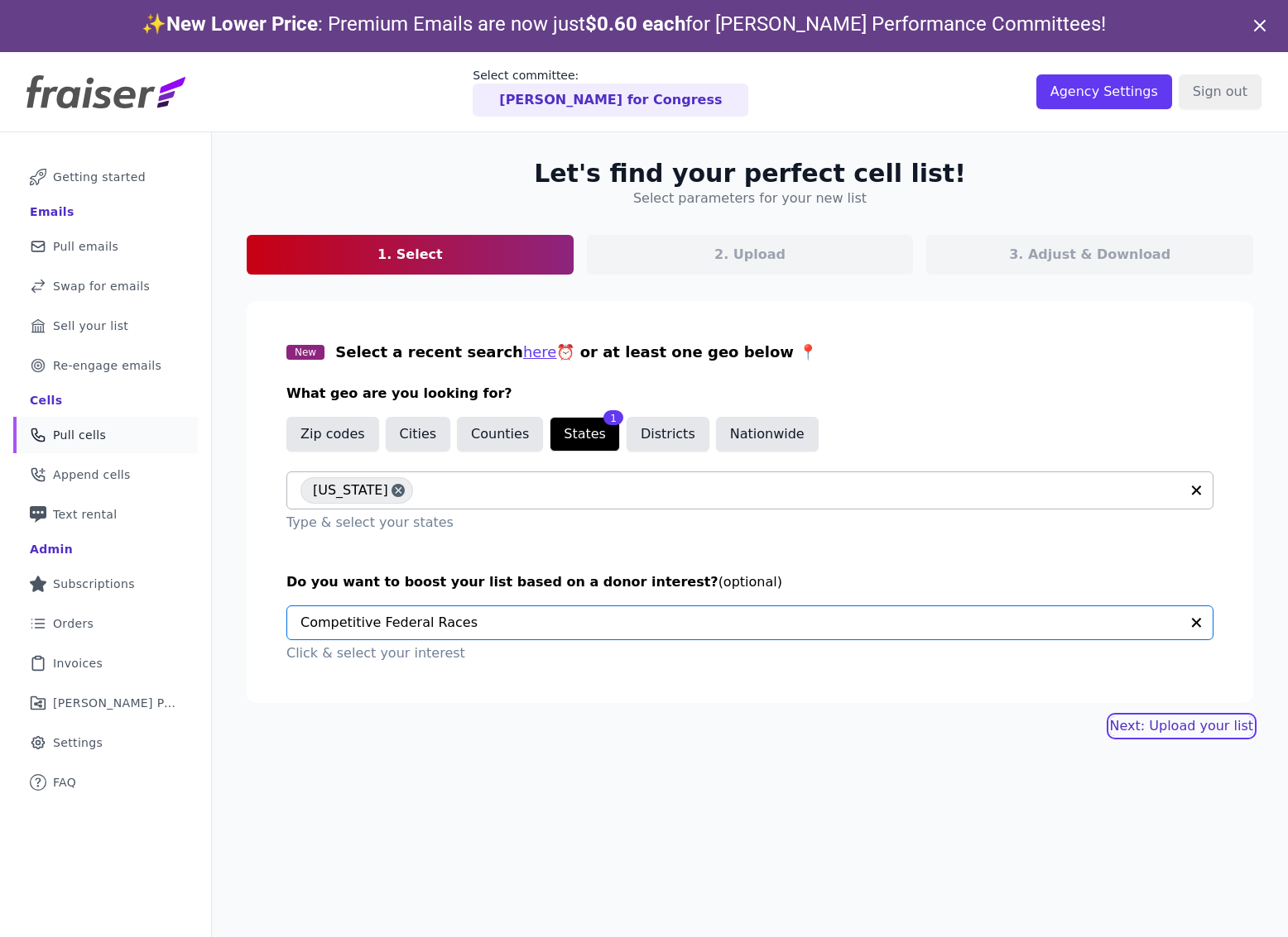
click at [1178, 730] on link "Next: Upload your list" at bounding box center [1182, 727] width 143 height 20
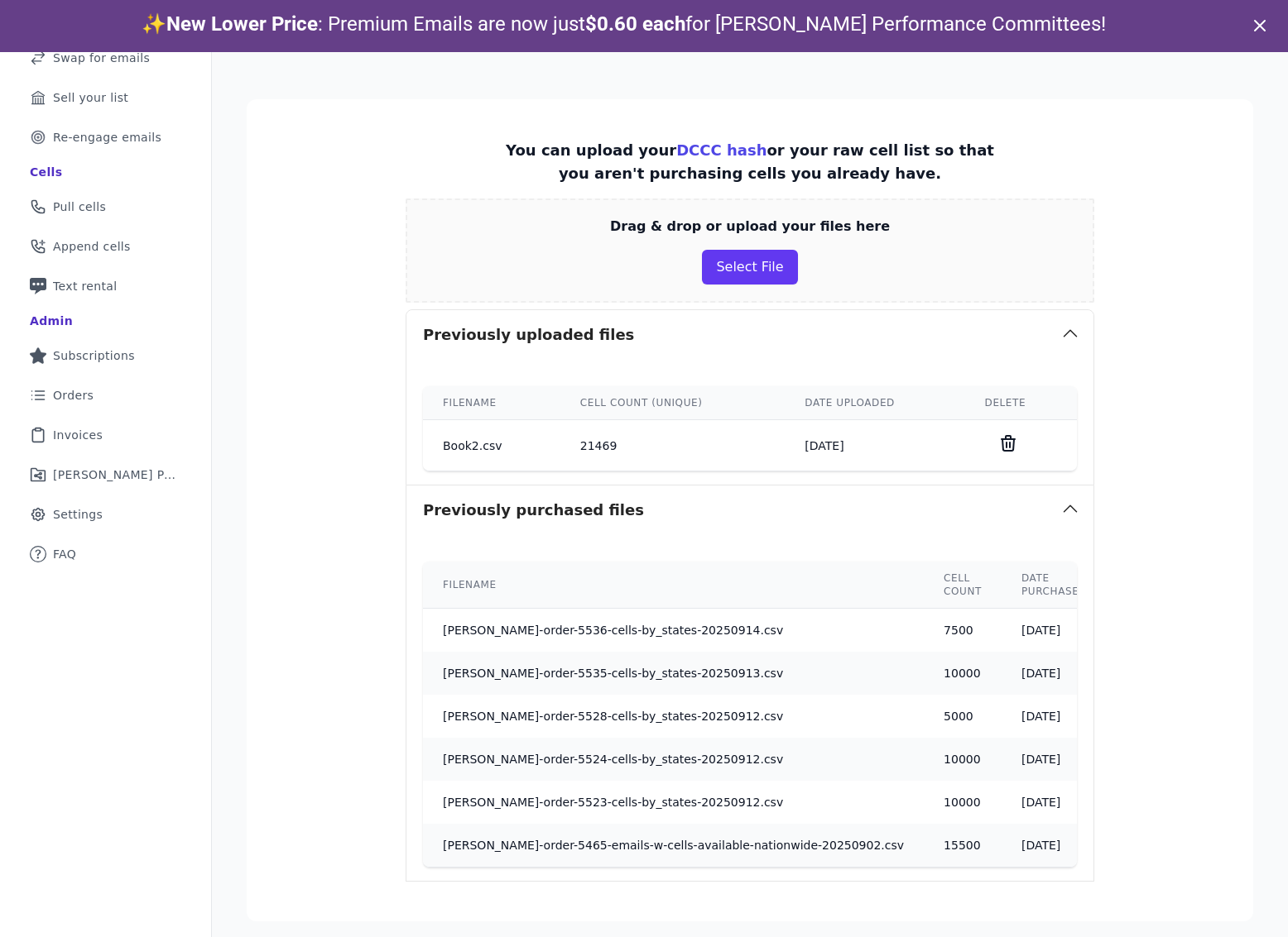
scroll to position [313, 0]
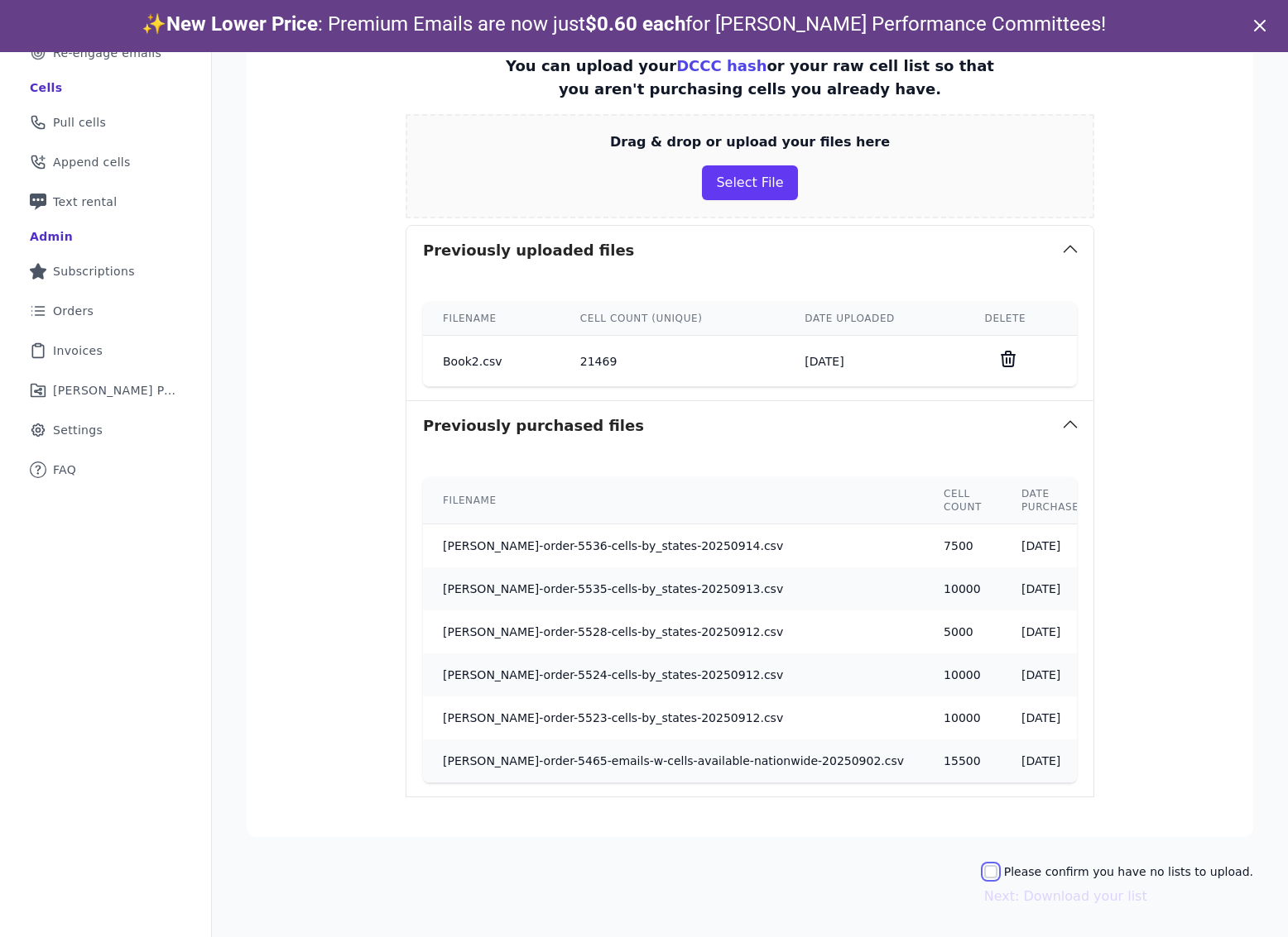
click at [997, 875] on input "Please confirm you have no lists to upload." at bounding box center [990, 871] width 13 height 13
checkbox input "true"
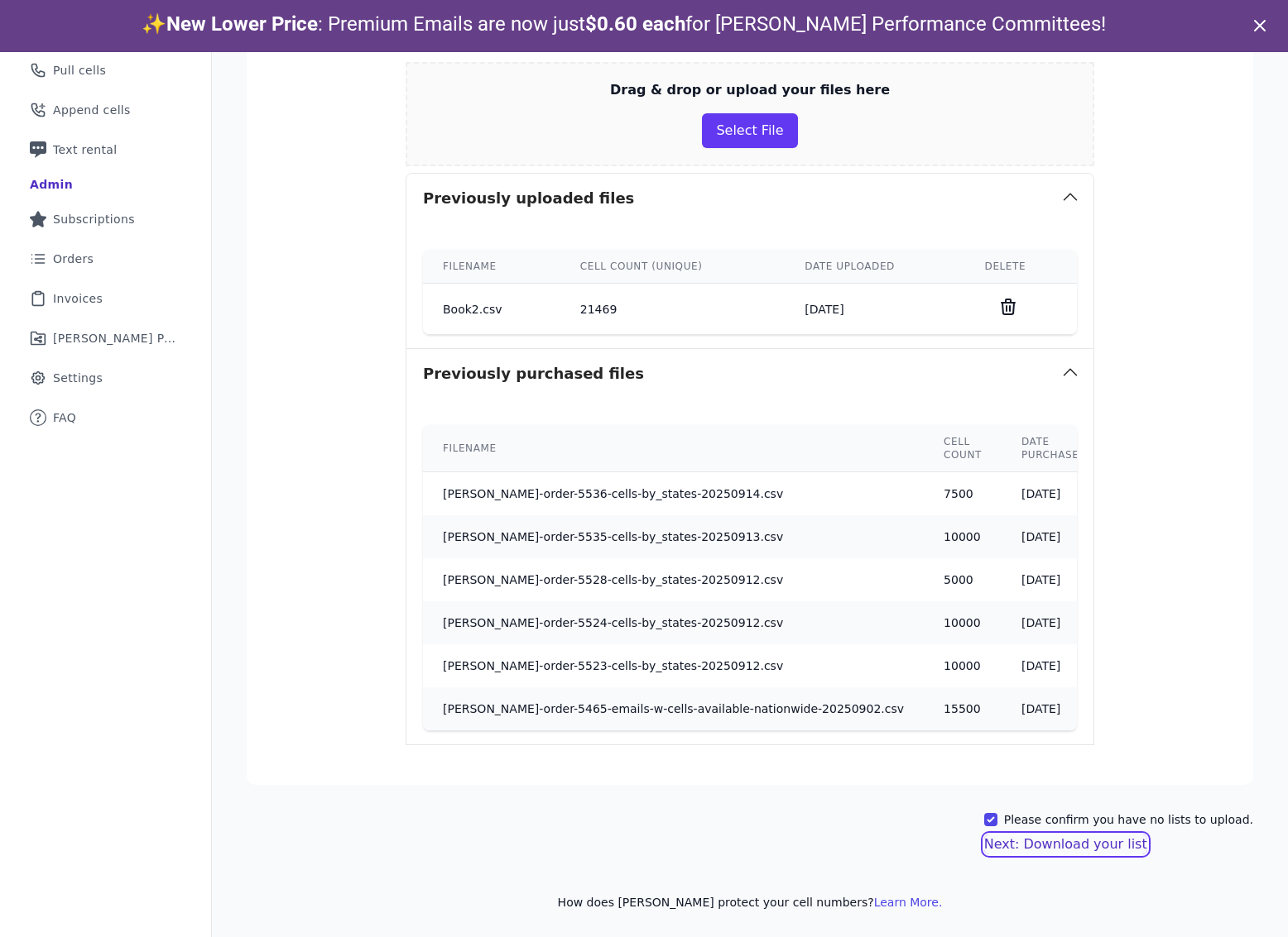
click at [1081, 848] on button "Next: Download your list" at bounding box center [1066, 845] width 163 height 20
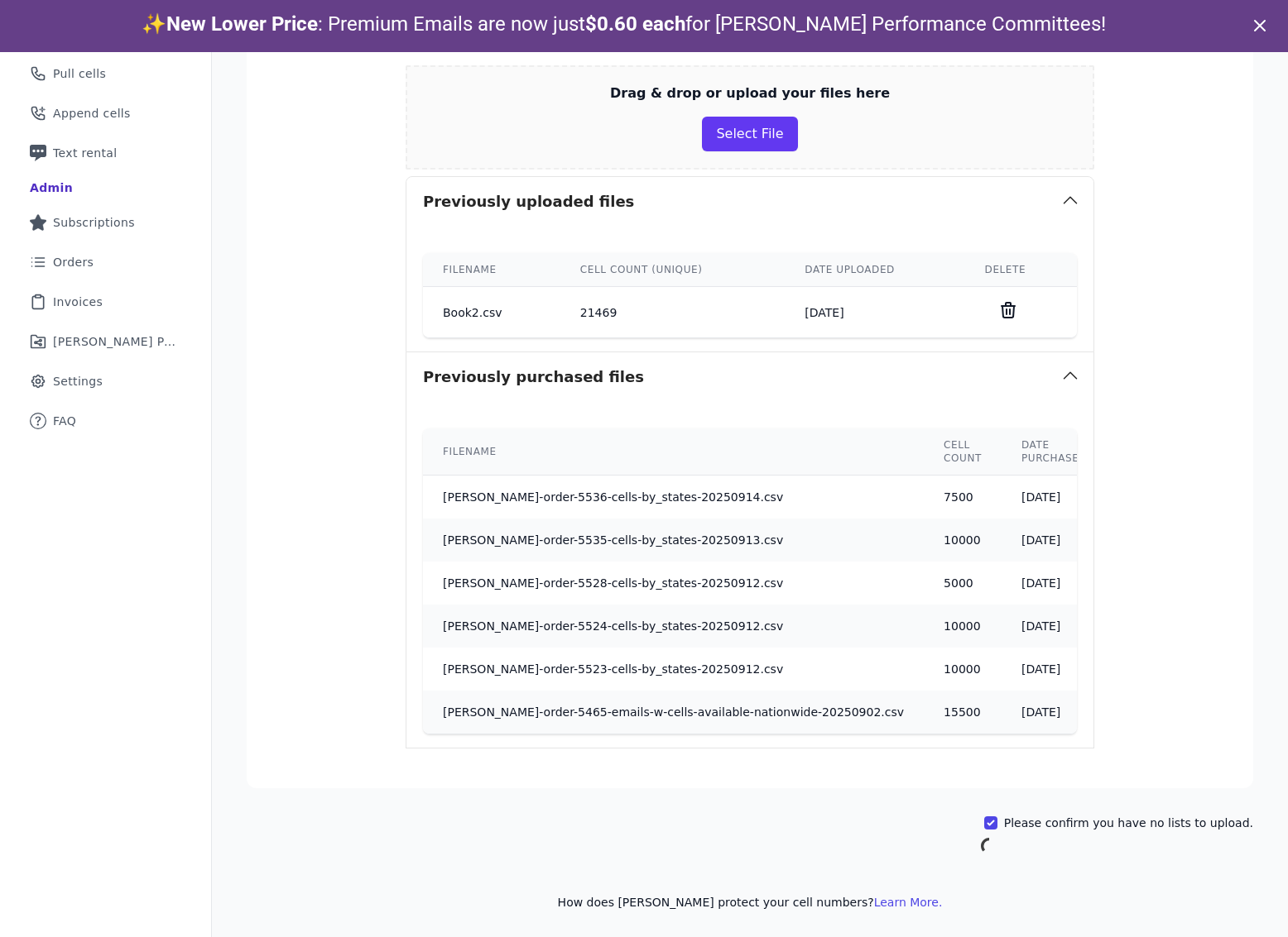
scroll to position [310, 0]
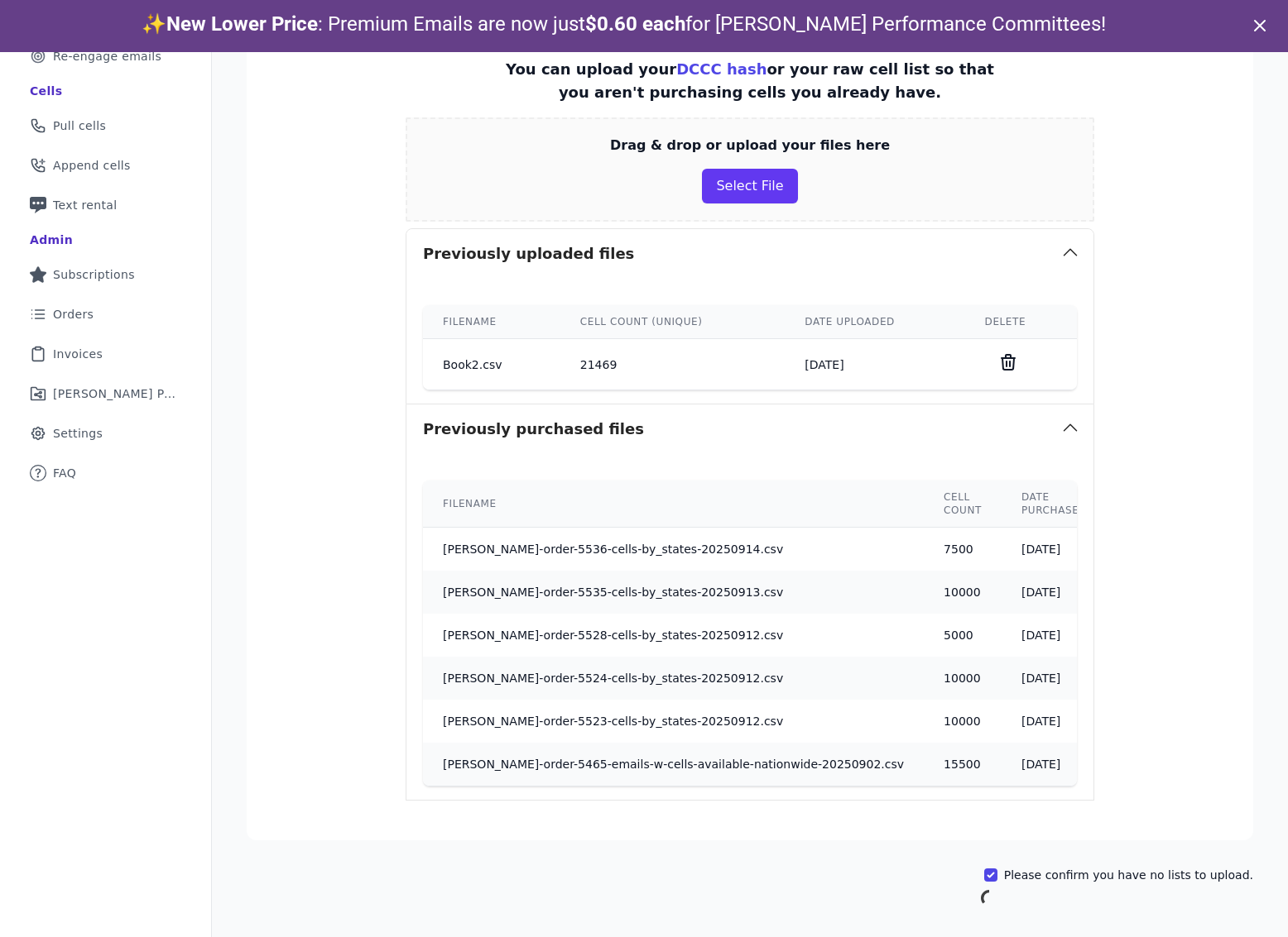
scroll to position [80, 0]
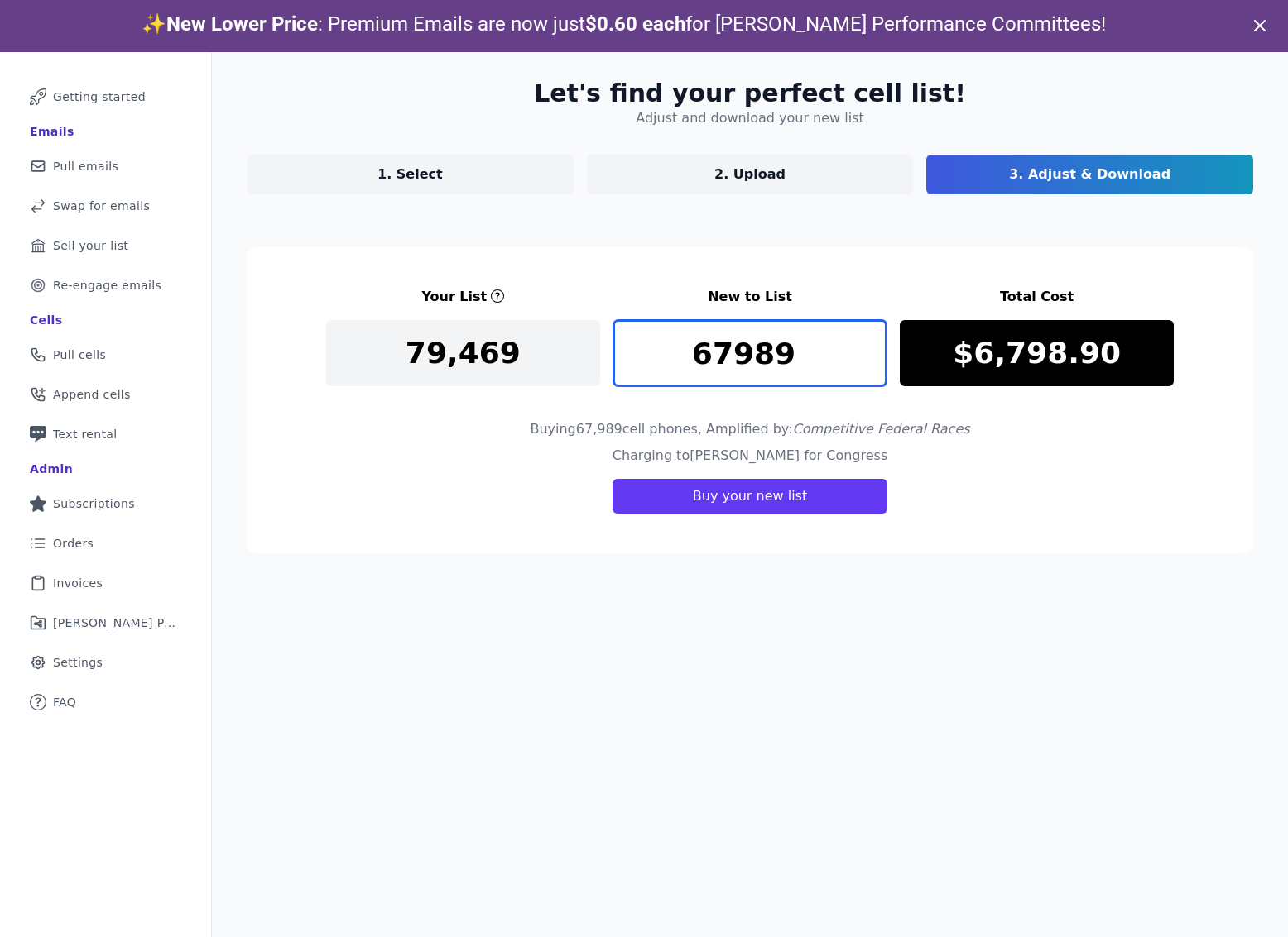
drag, startPoint x: 793, startPoint y: 358, endPoint x: 629, endPoint y: 358, distance: 164.0
click at [629, 358] on input "67989" at bounding box center [751, 353] width 274 height 67
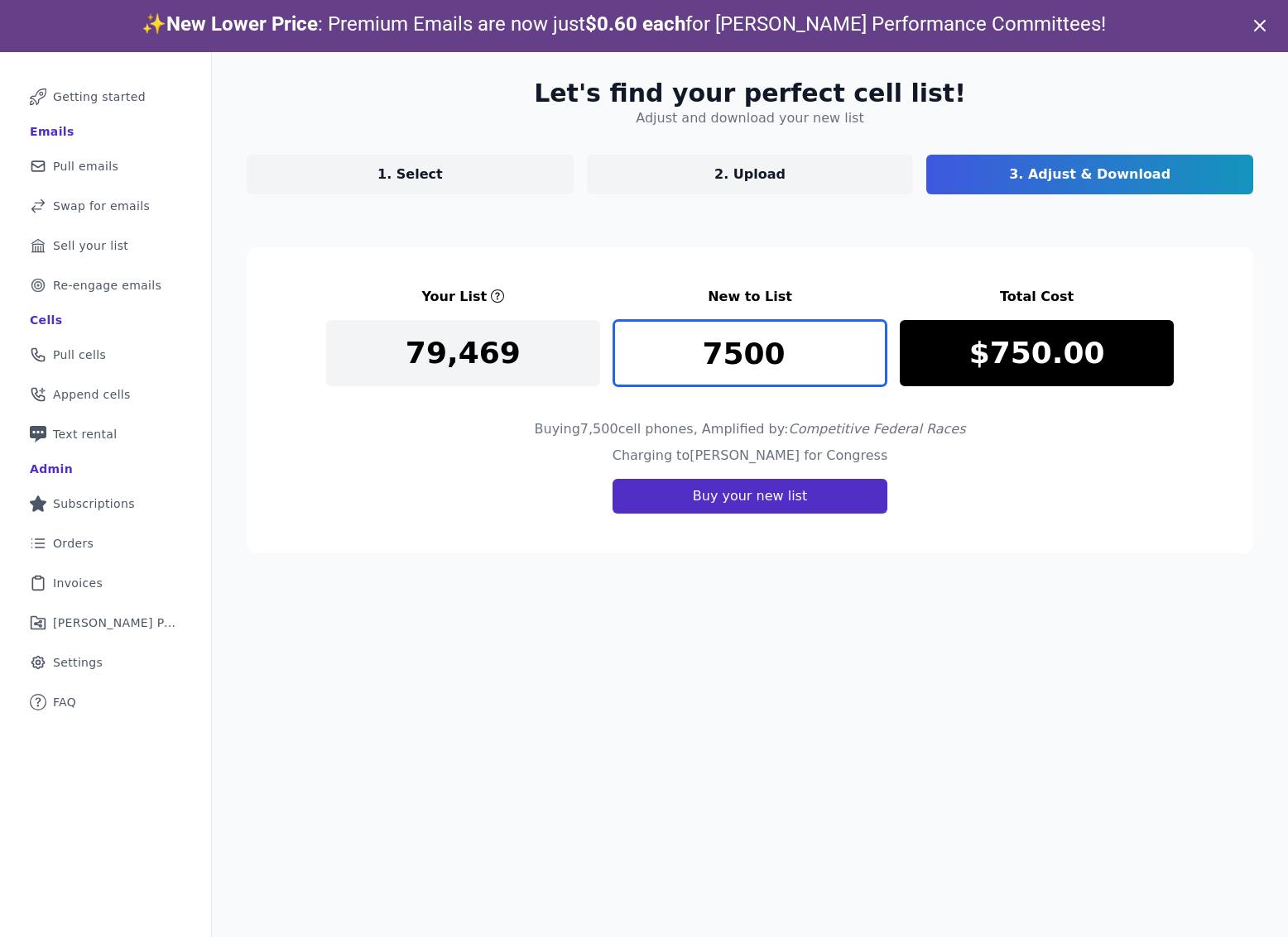
type input "7500"
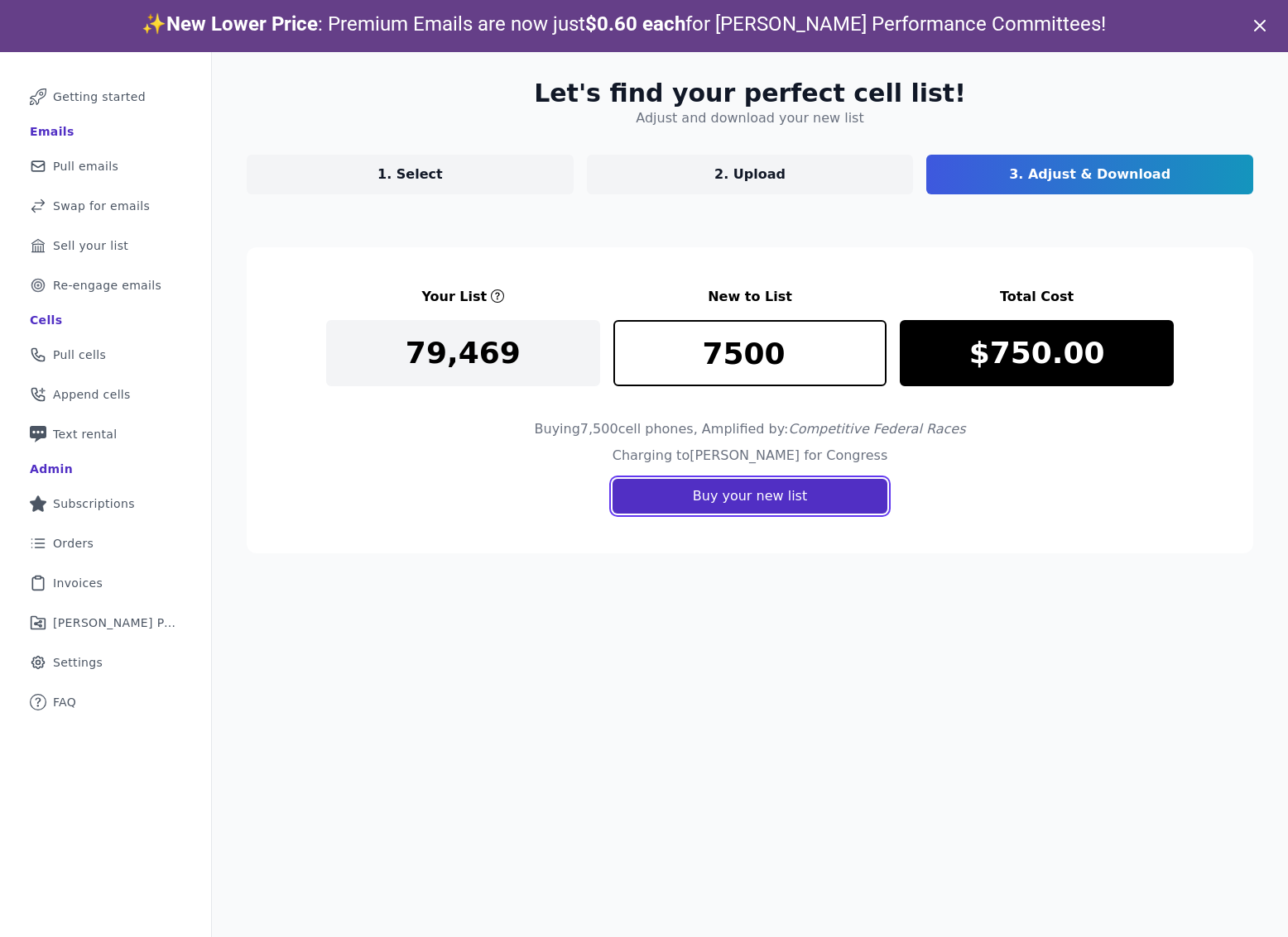
click at [748, 501] on button "Buy your new list" at bounding box center [750, 496] width 275 height 35
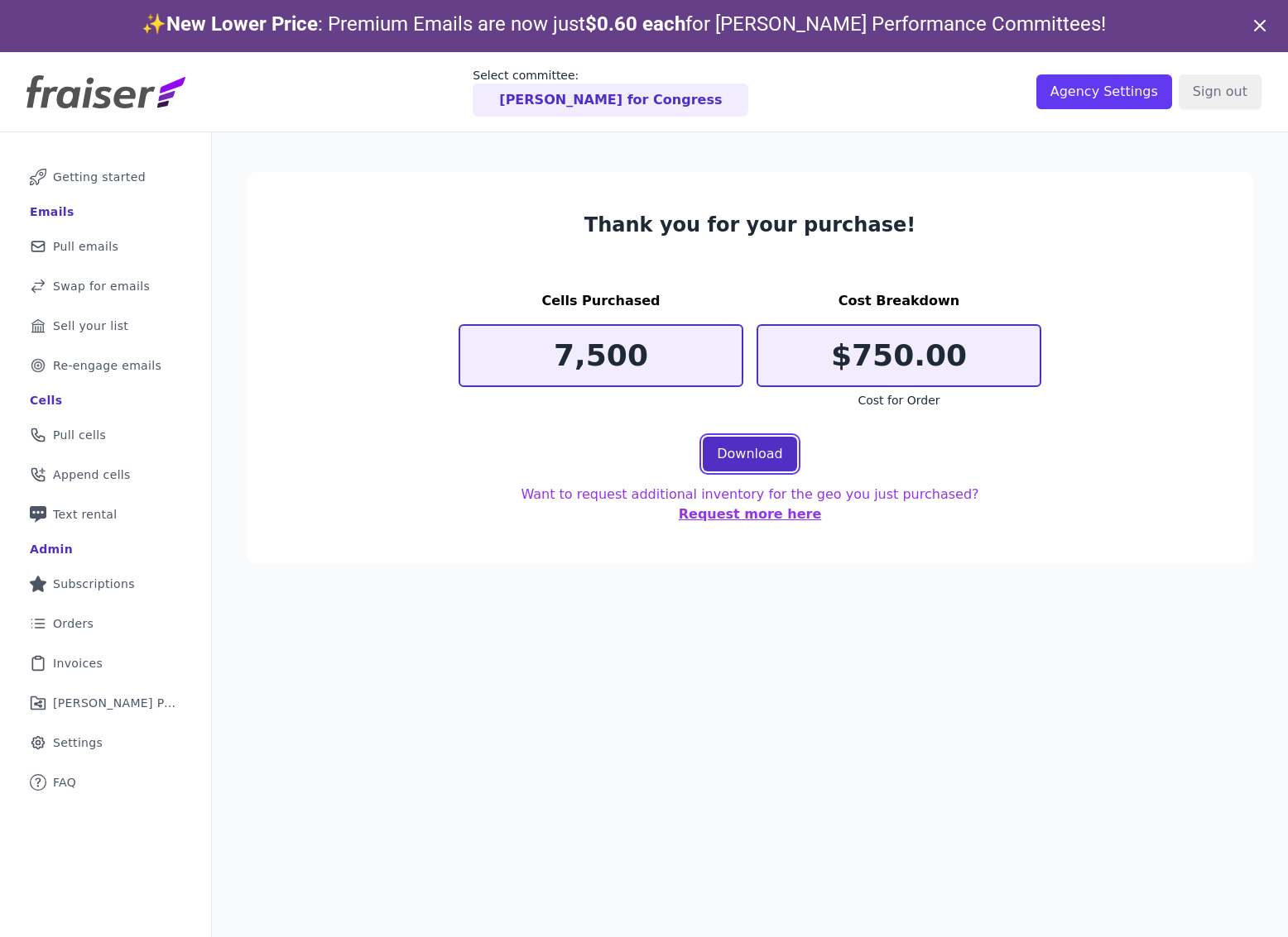
click at [749, 451] on link "Download" at bounding box center [750, 454] width 94 height 35
